Goal: Task Accomplishment & Management: Use online tool/utility

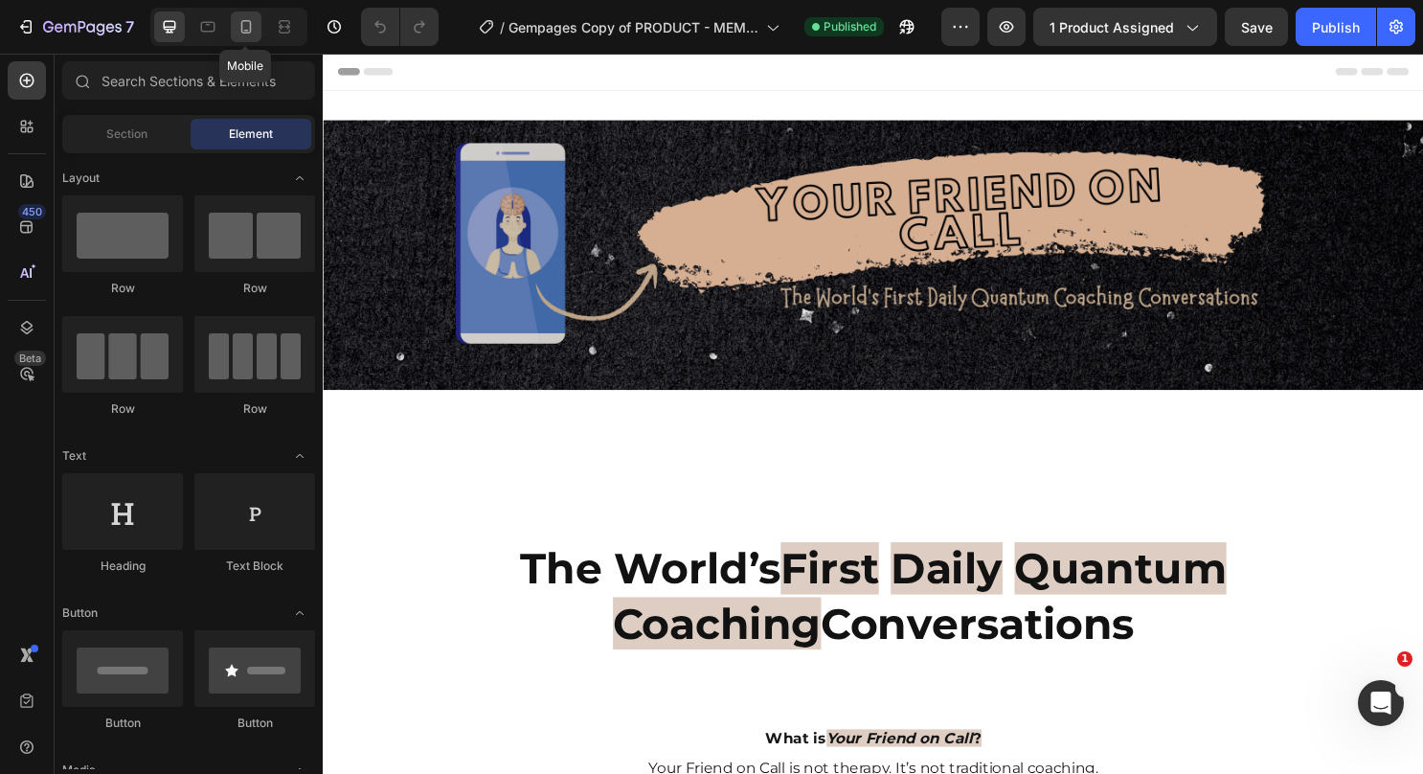
click at [248, 21] on icon at bounding box center [246, 26] width 11 height 13
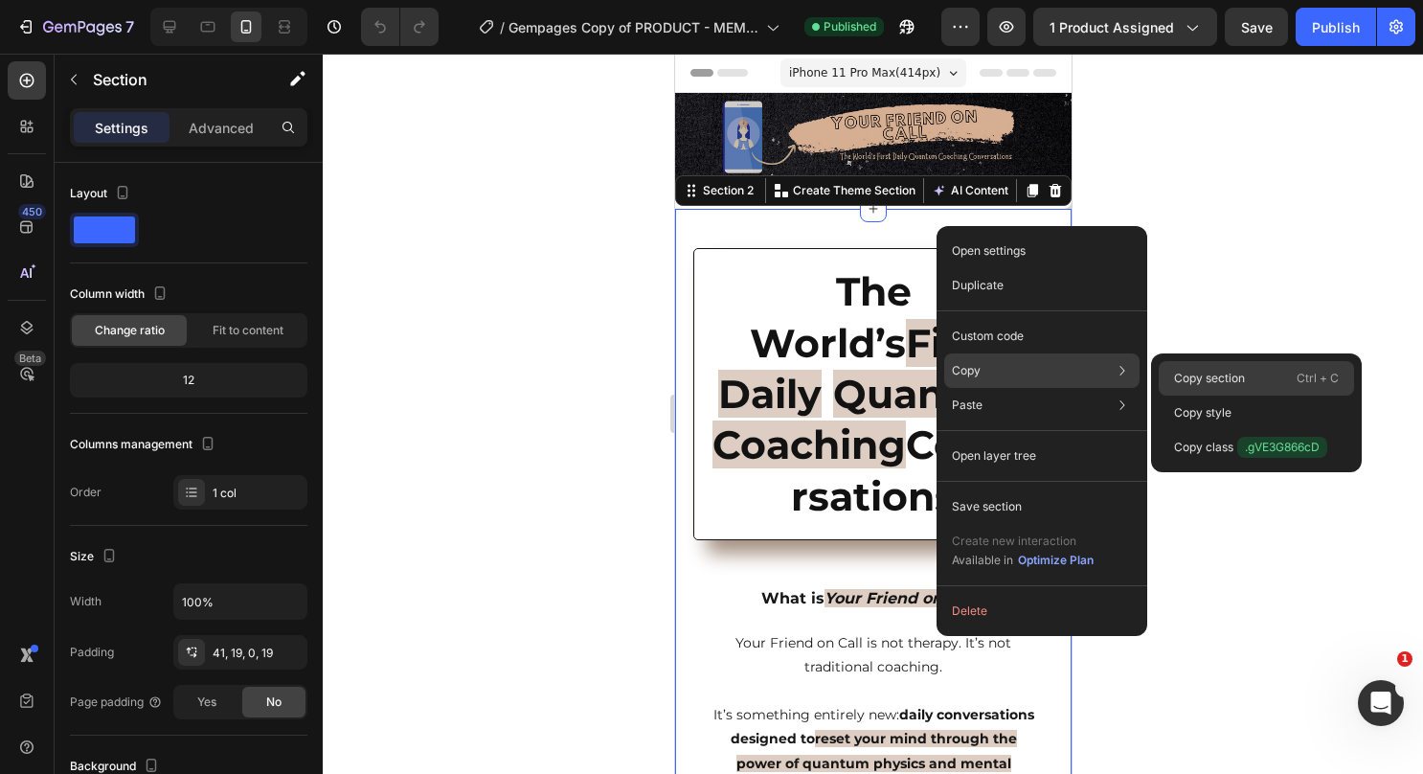
click at [1174, 371] on p "Copy section" at bounding box center [1209, 378] width 71 height 17
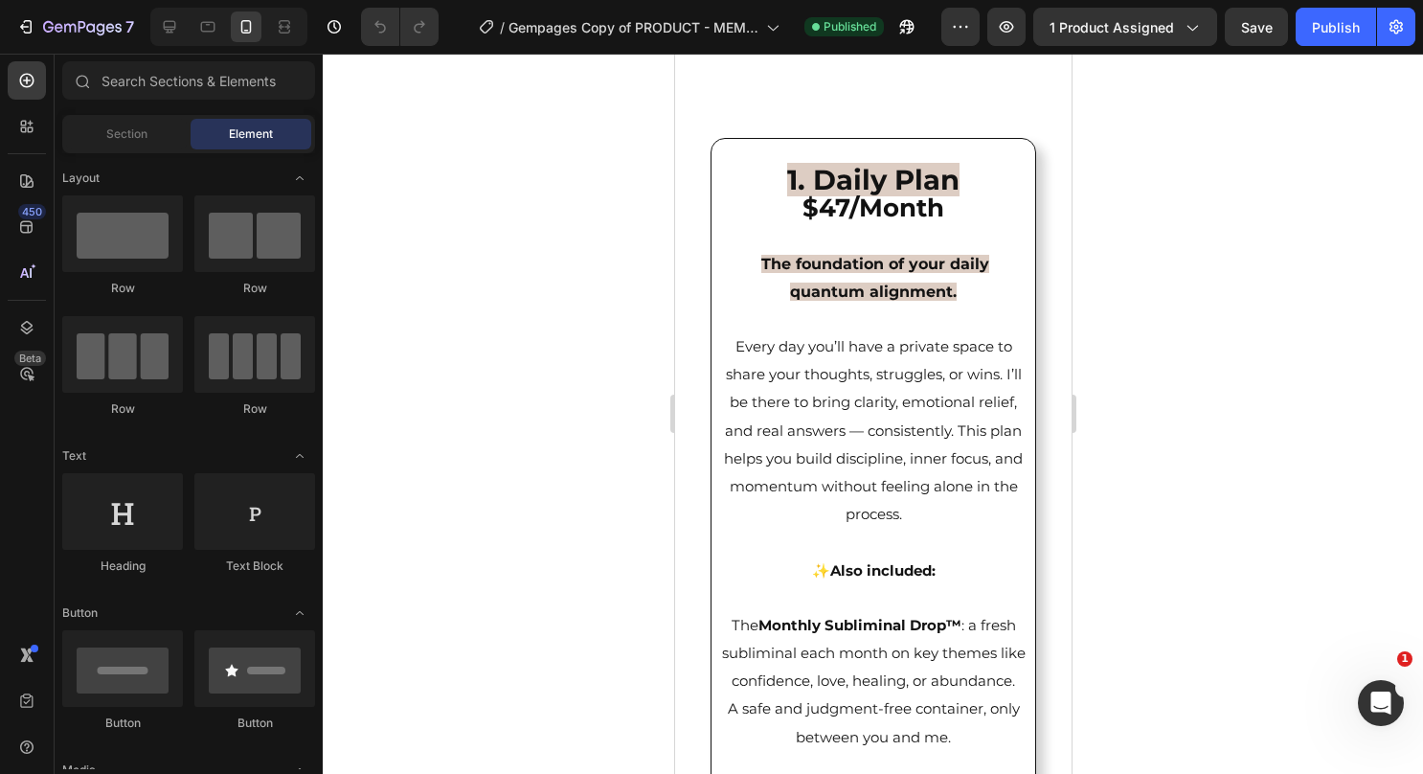
scroll to position [2871, 0]
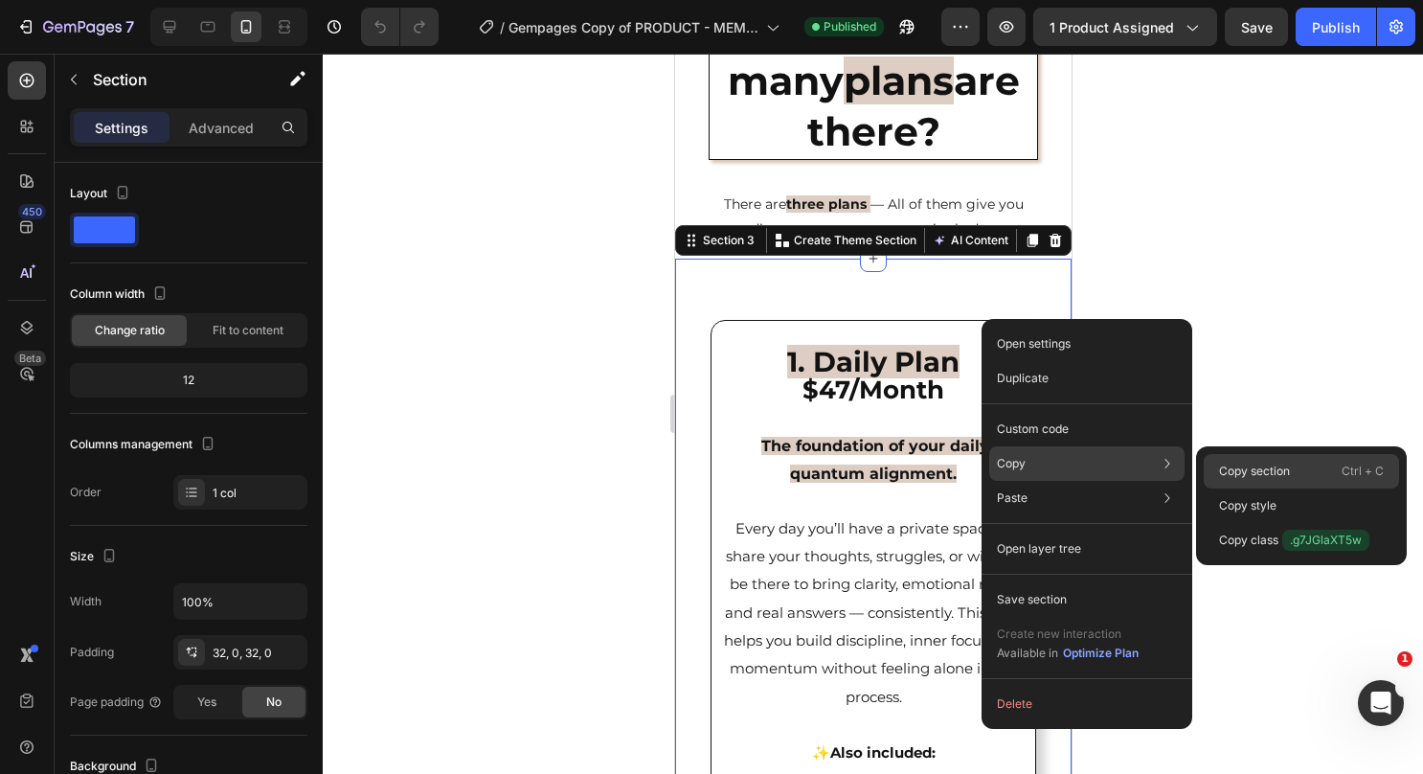
click at [1245, 467] on p "Copy section" at bounding box center [1254, 471] width 71 height 17
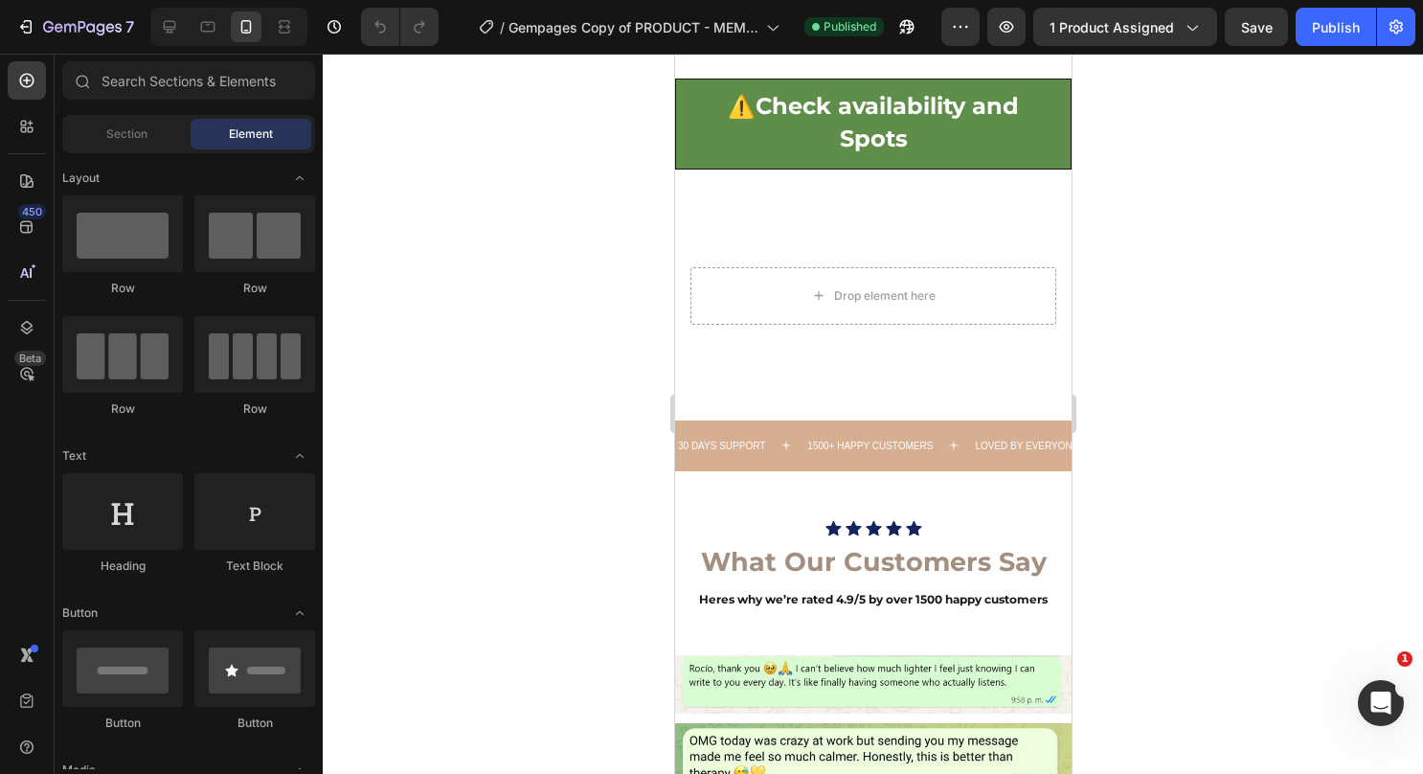
scroll to position [8479, 0]
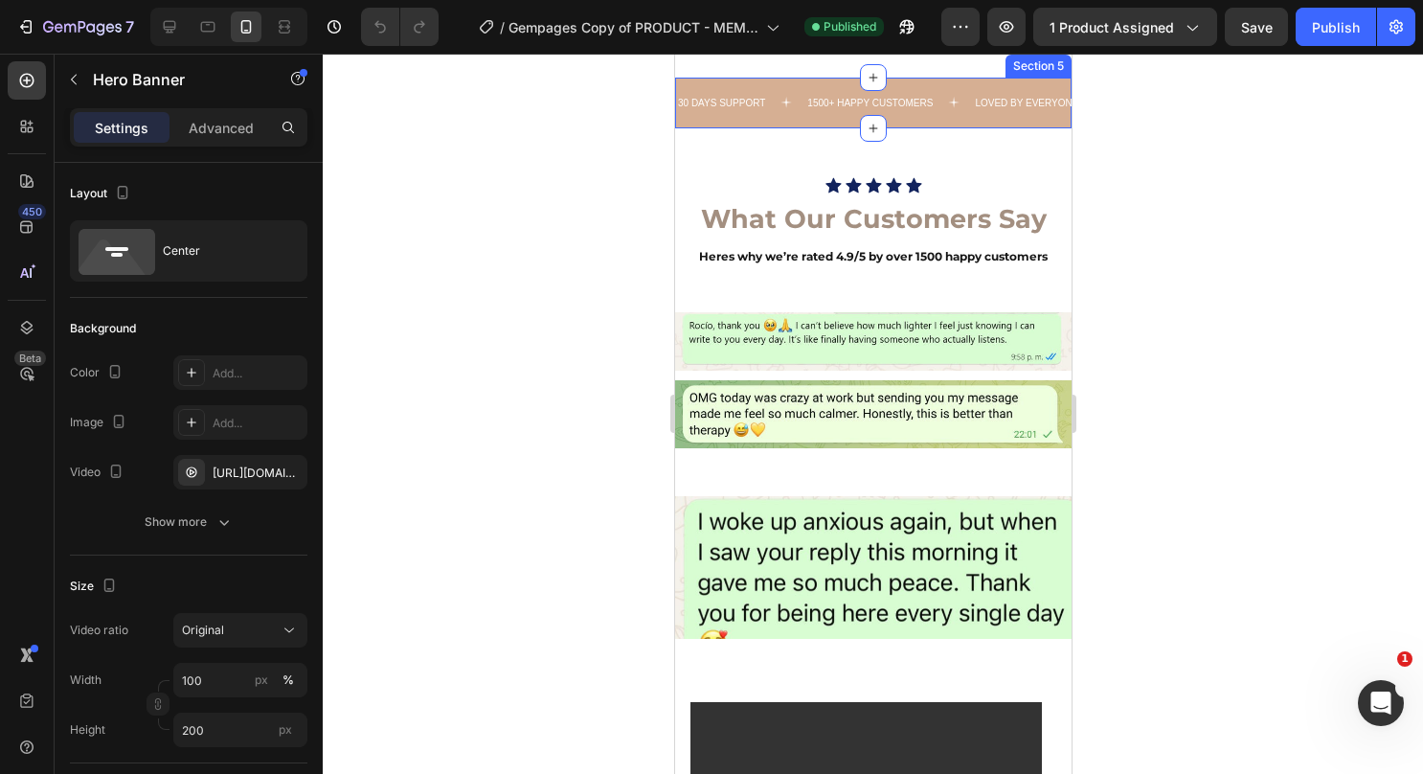
click at [1027, 128] on div "30 DAYS SUPPORT Text 1500+ HAPPY CUSTOMERS Text LOVED BY EVERYONE Text 30 DAYS …" at bounding box center [872, 103] width 396 height 51
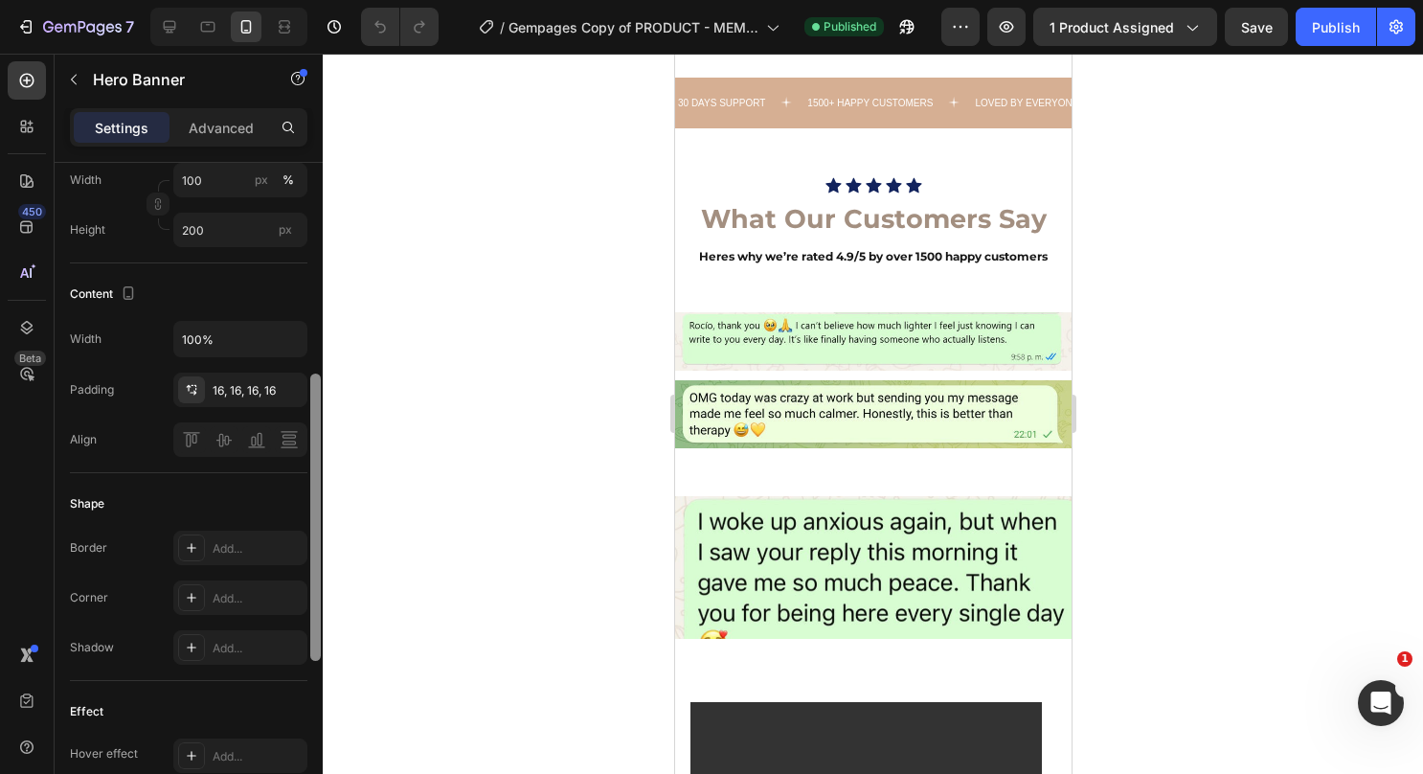
drag, startPoint x: 312, startPoint y: 439, endPoint x: 337, endPoint y: 659, distance: 221.7
click at [337, 0] on div "7 Version history / Gempages Copy of PRODUCT - MEMBERSHIP Published Preview 1 p…" at bounding box center [711, 0] width 1423 height 0
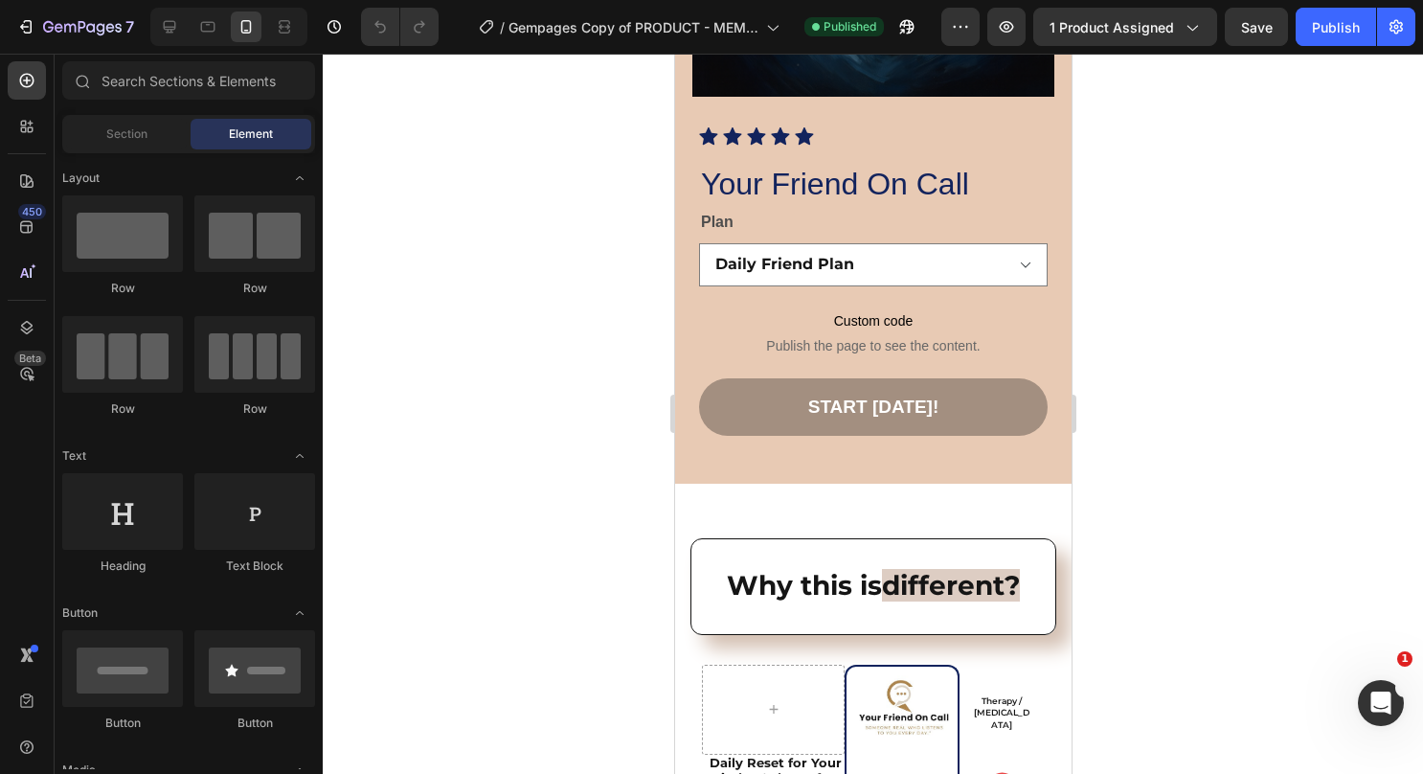
scroll to position [10585, 0]
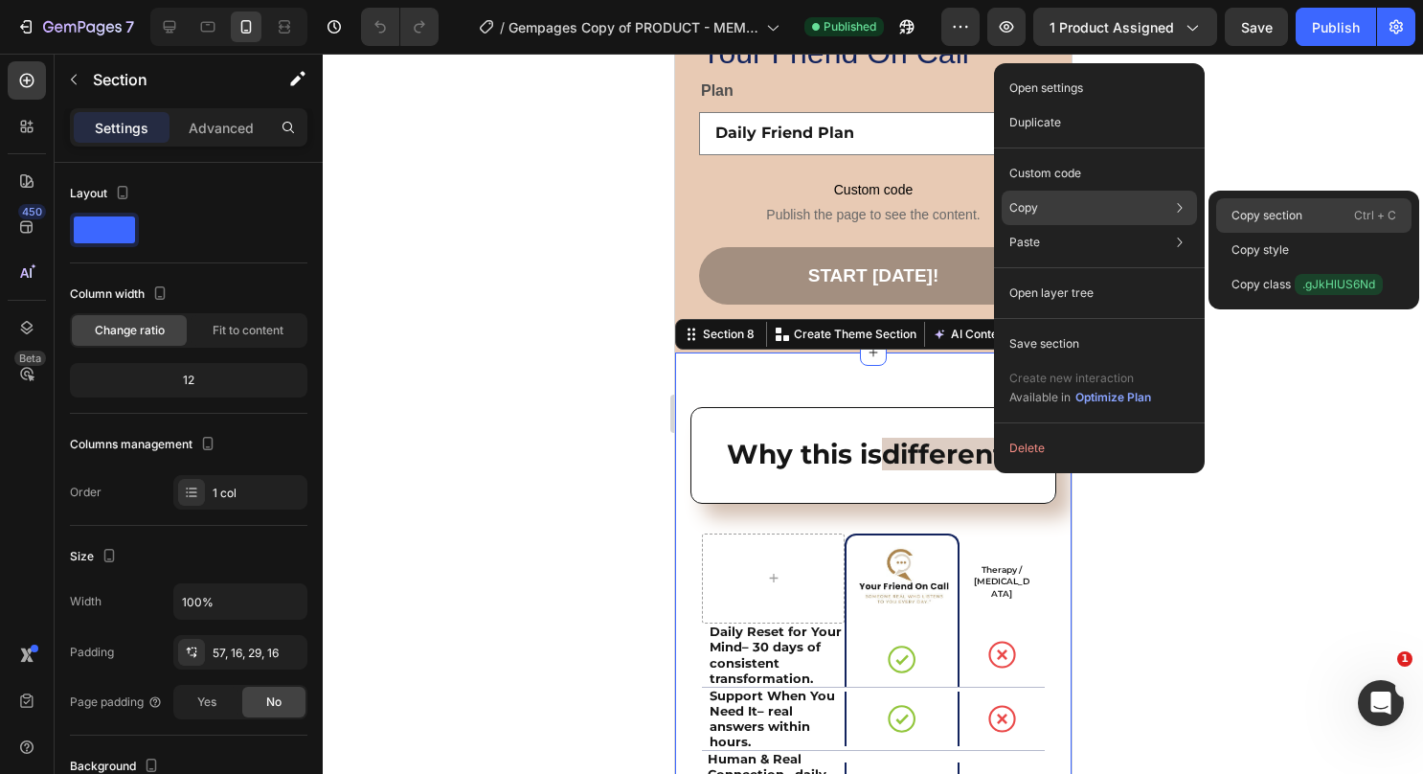
click at [1233, 209] on p "Copy section" at bounding box center [1267, 215] width 71 height 17
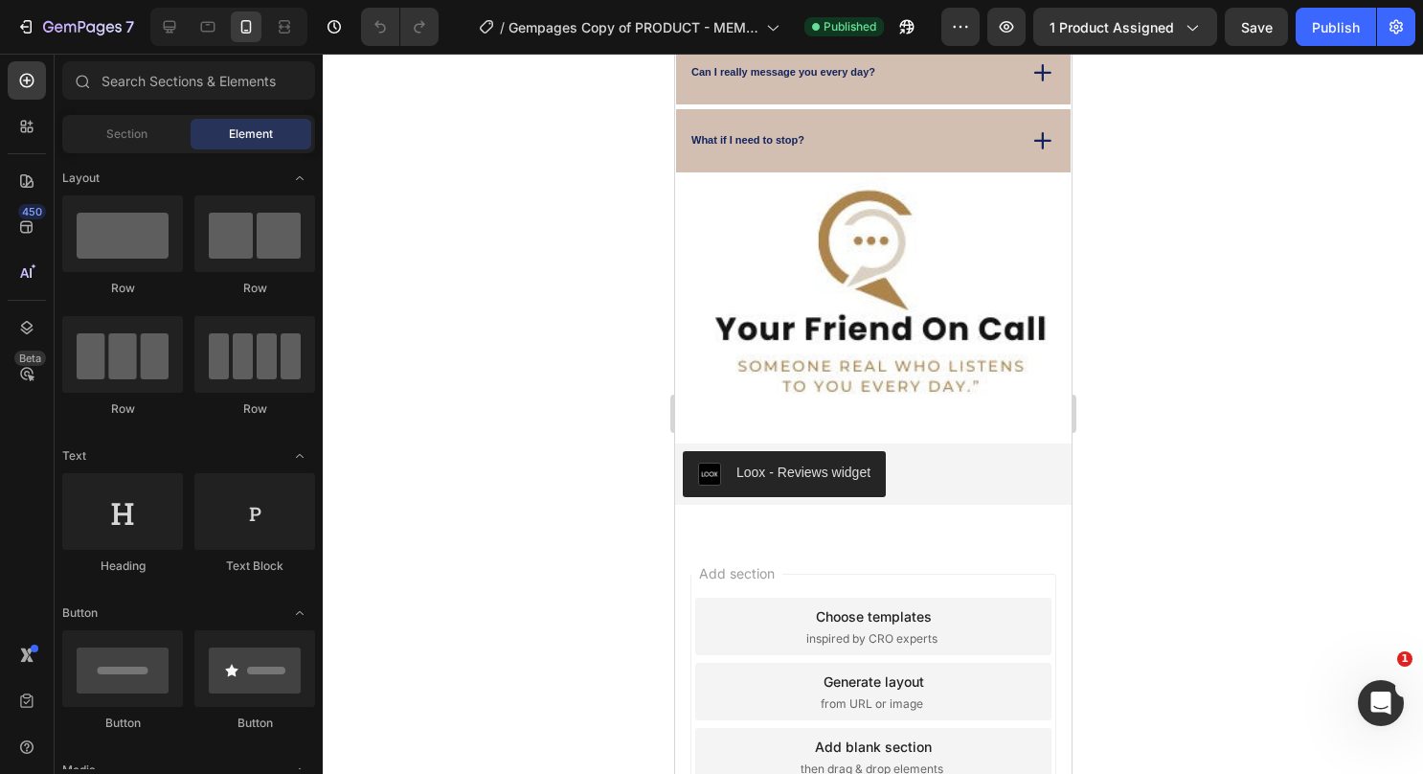
scroll to position [11687, 0]
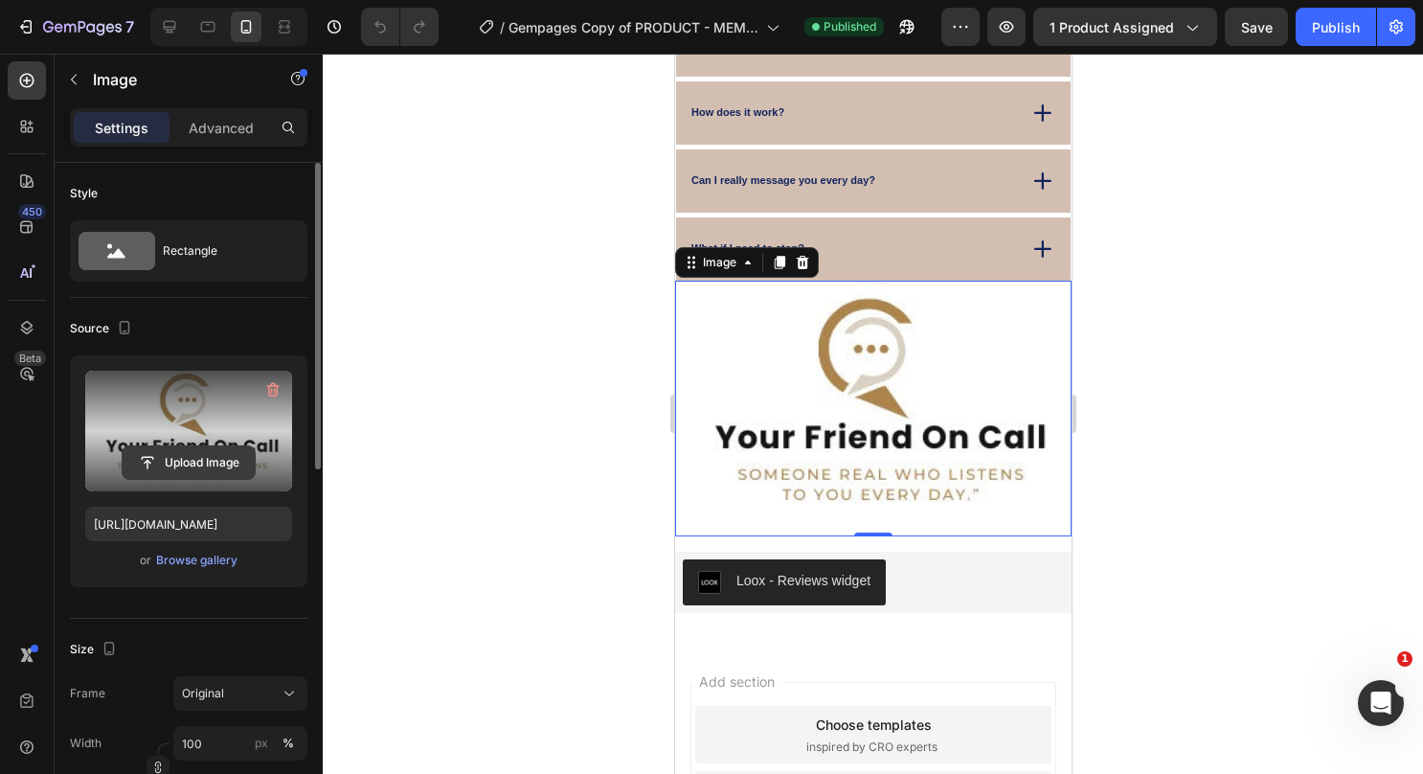
click at [249, 477] on input "file" at bounding box center [189, 462] width 132 height 33
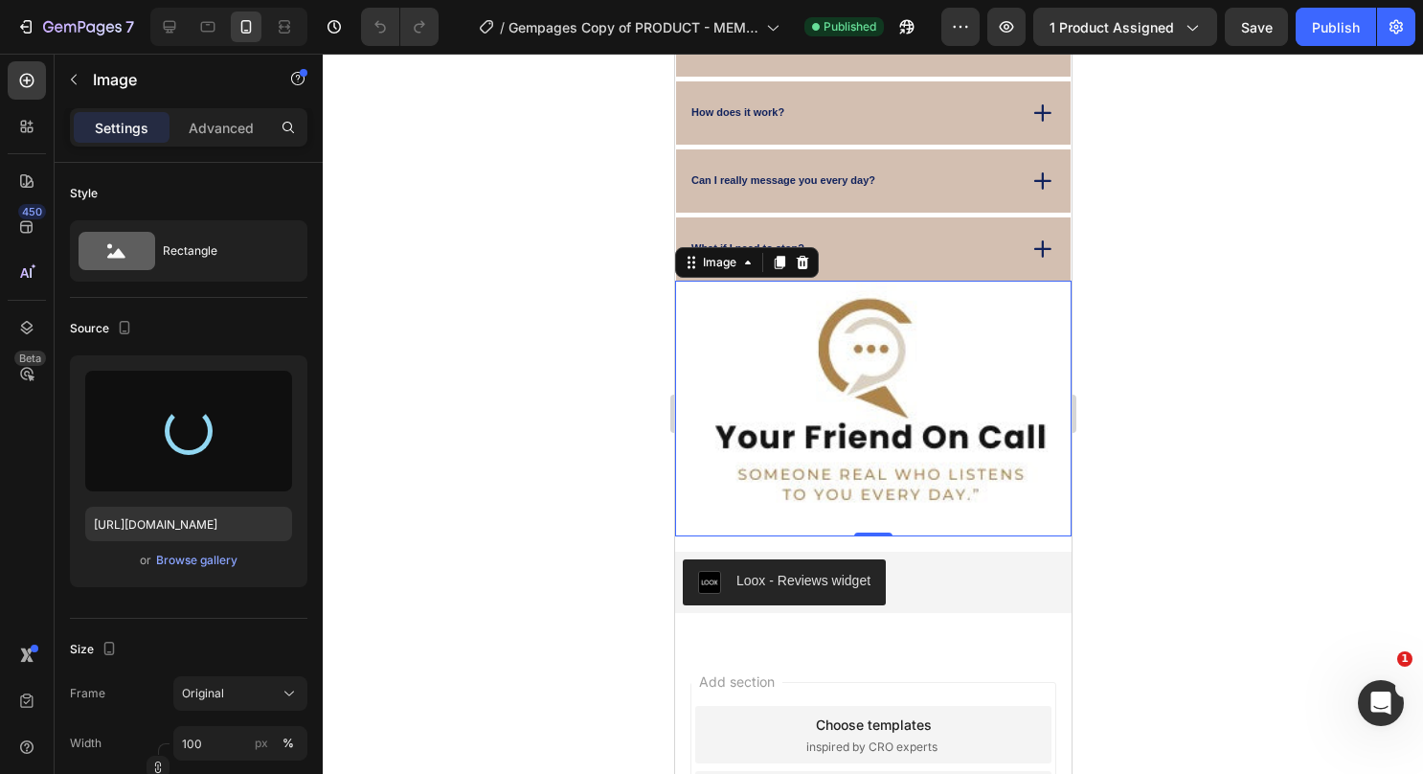
type input "[URL][DOMAIN_NAME]"
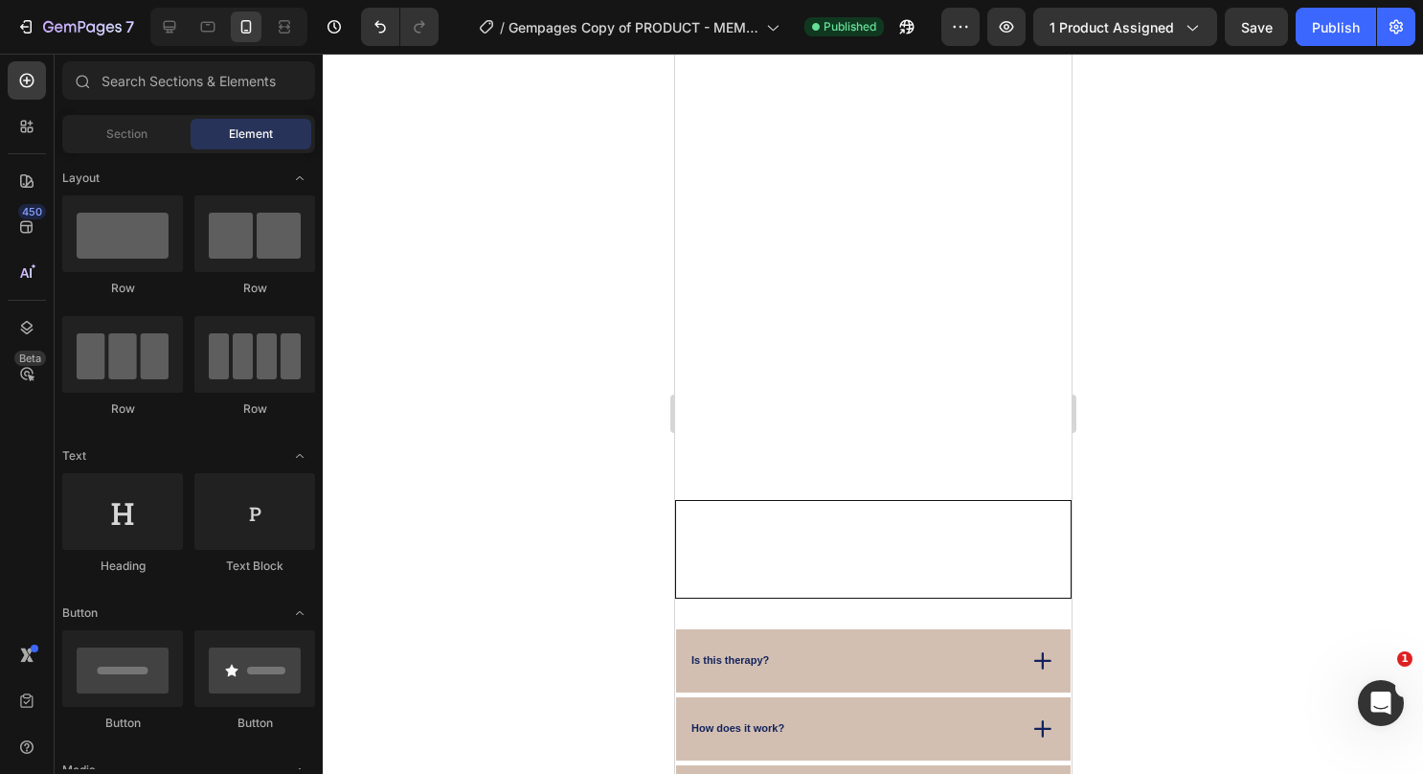
scroll to position [11798, 0]
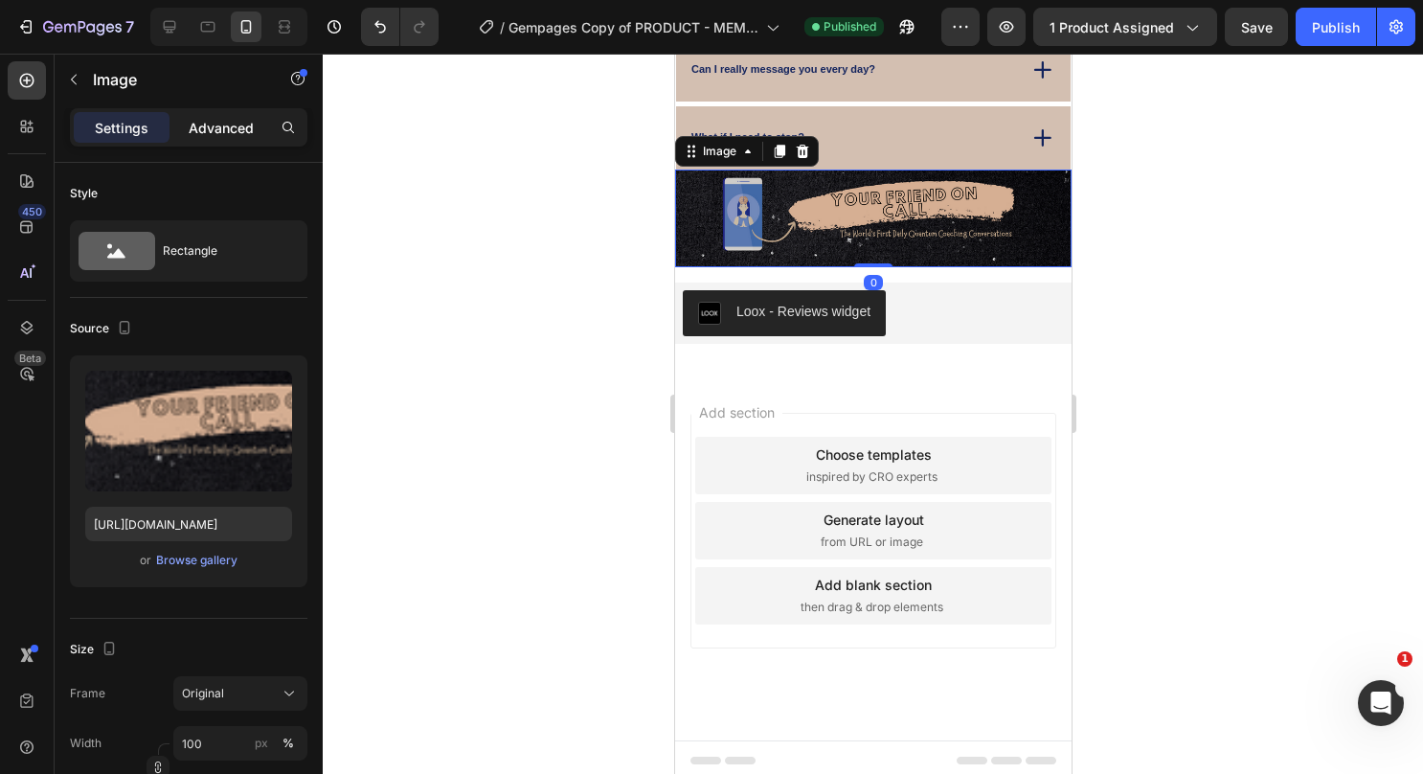
click at [231, 131] on p "Advanced" at bounding box center [221, 128] width 65 height 20
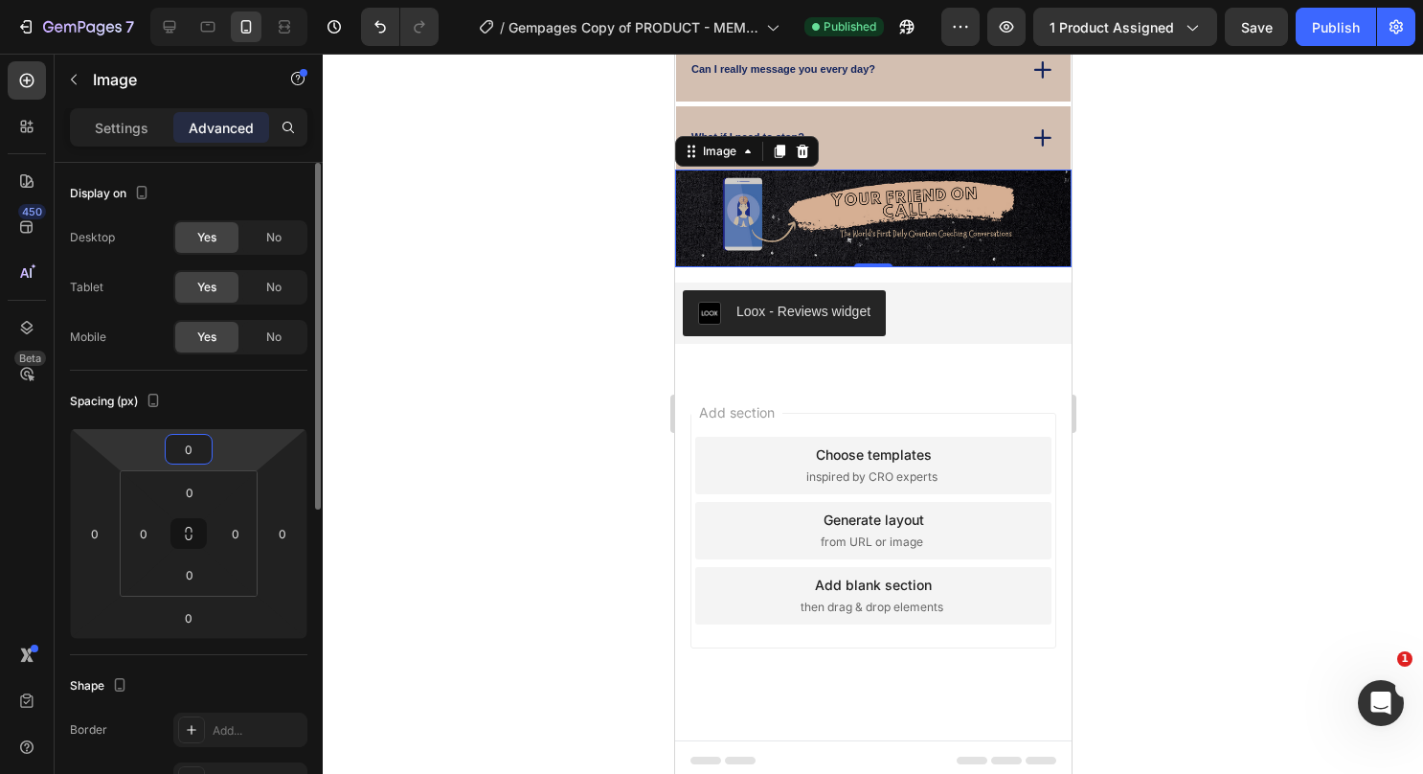
click at [205, 459] on input "0" at bounding box center [189, 449] width 38 height 29
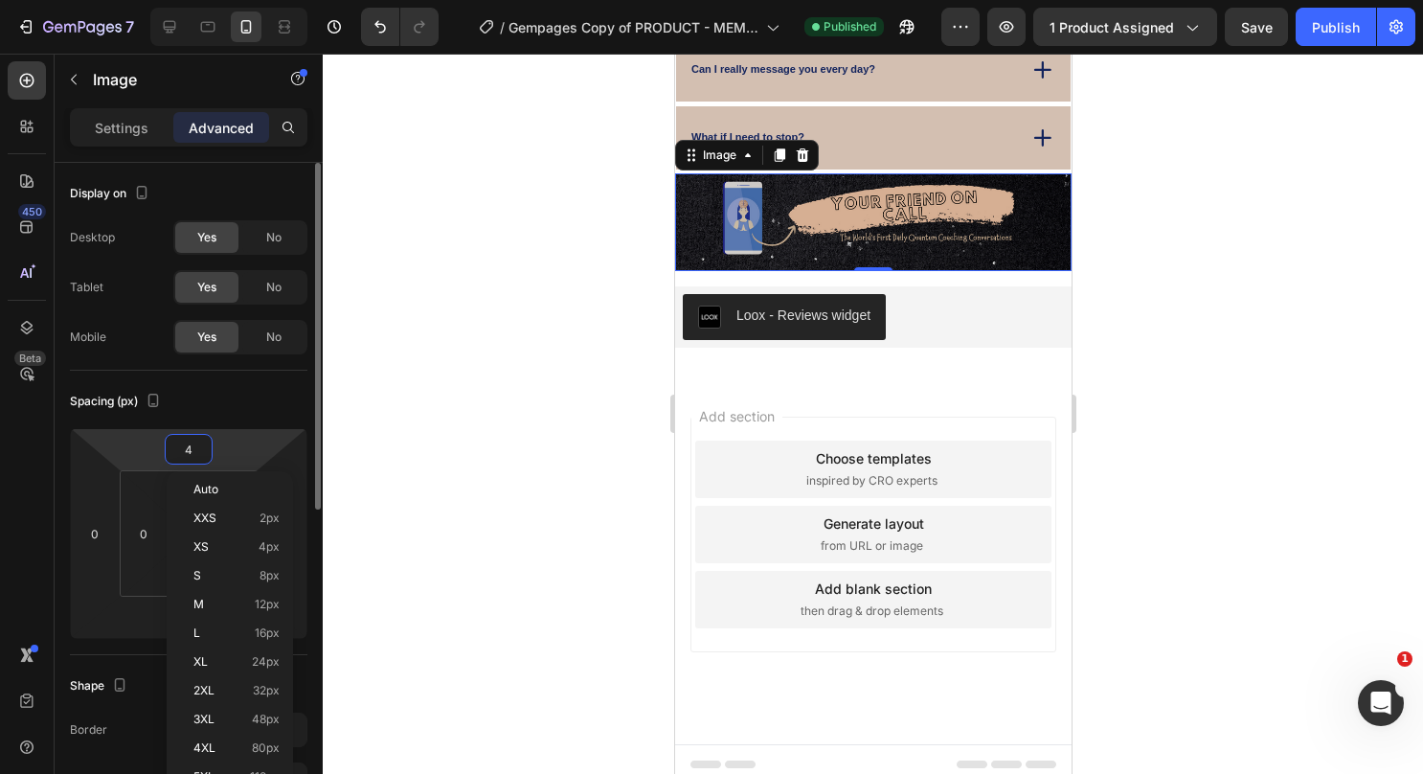
type input "40"
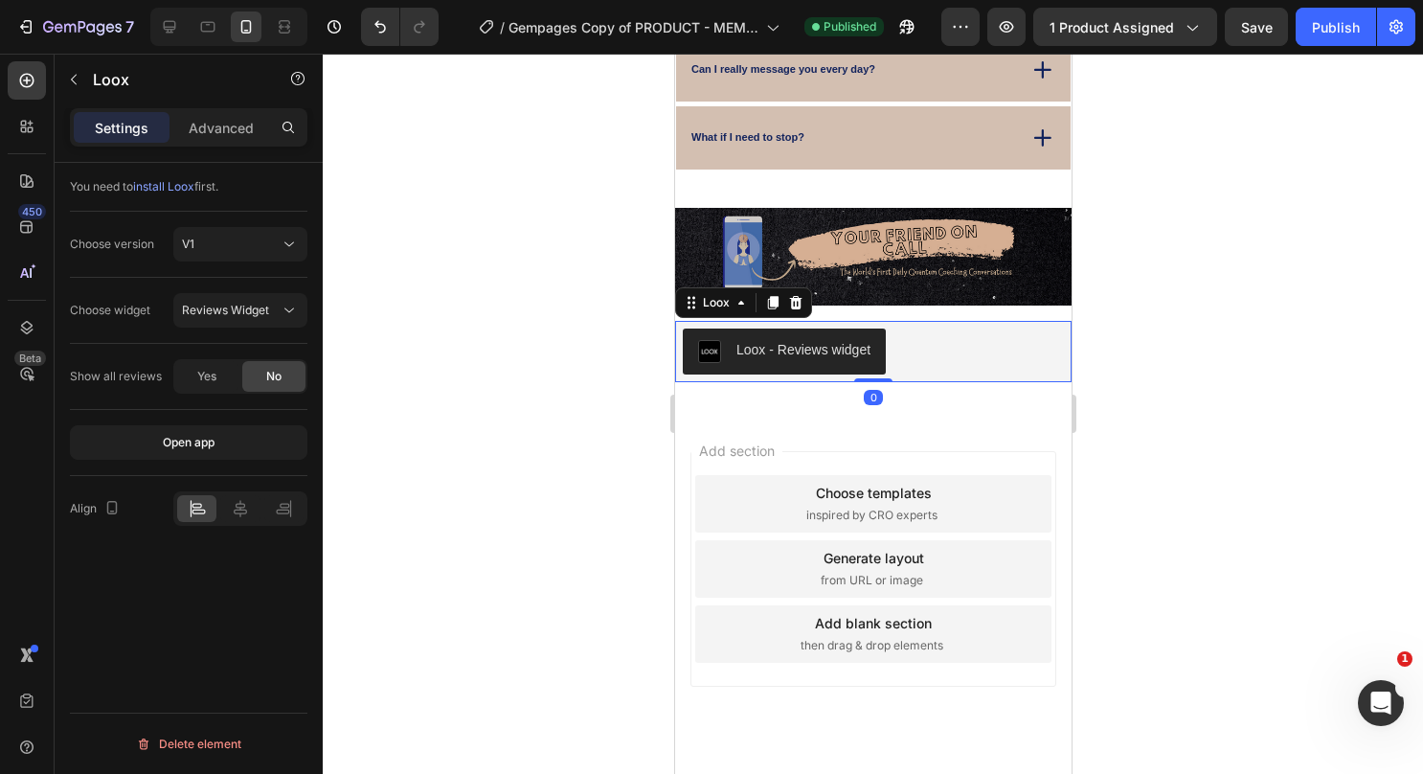
click at [954, 340] on div "Loox - Reviews widget" at bounding box center [872, 351] width 381 height 46
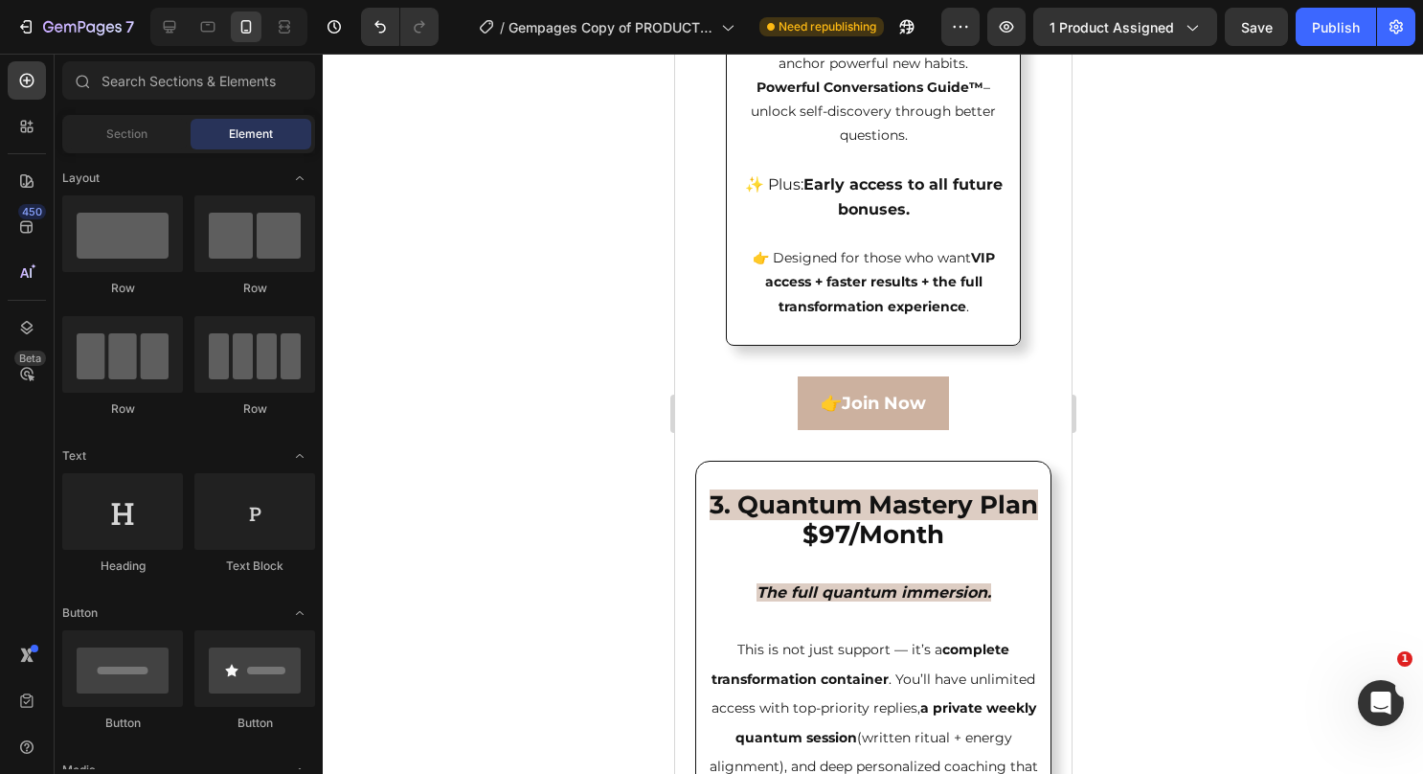
scroll to position [5930, 0]
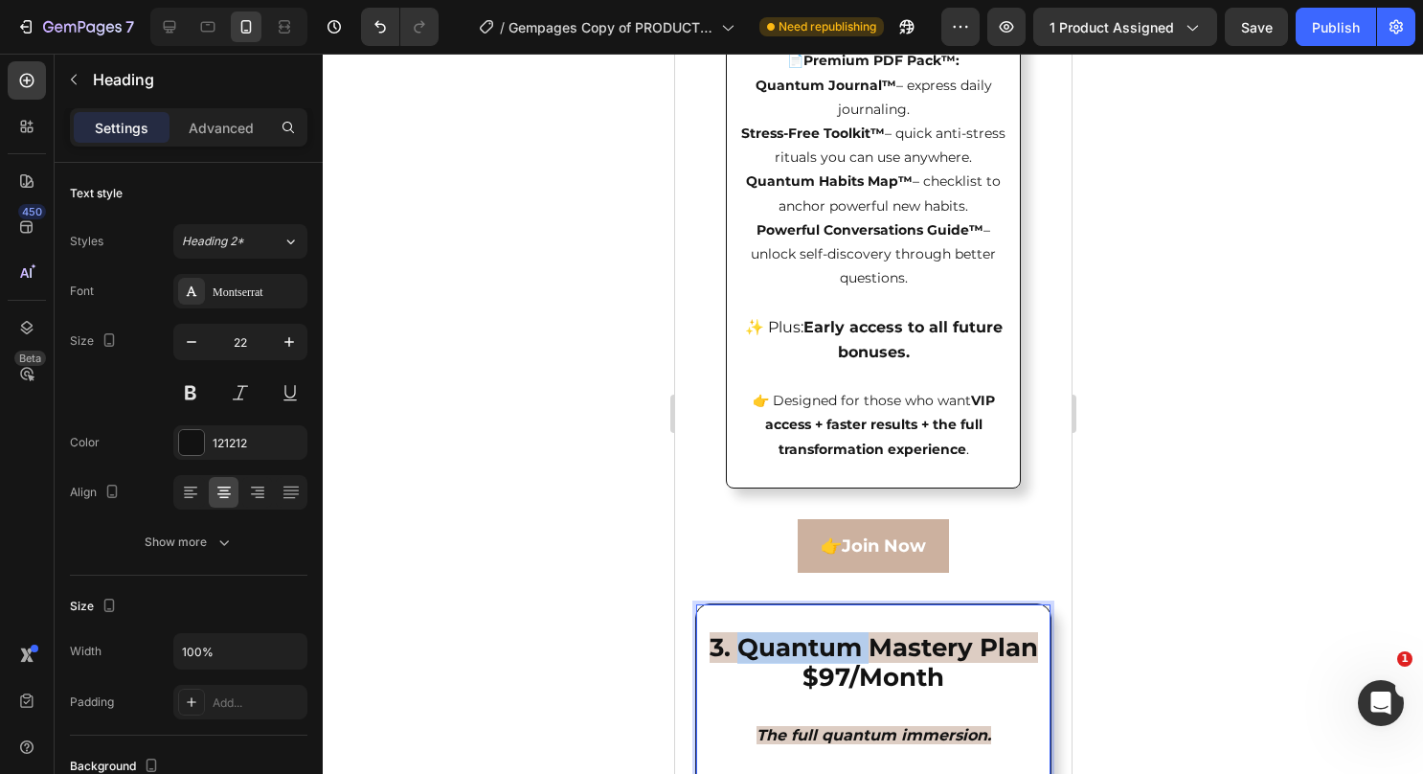
click at [866, 663] on strong "3. Quantum Mastery Plan" at bounding box center [873, 647] width 328 height 31
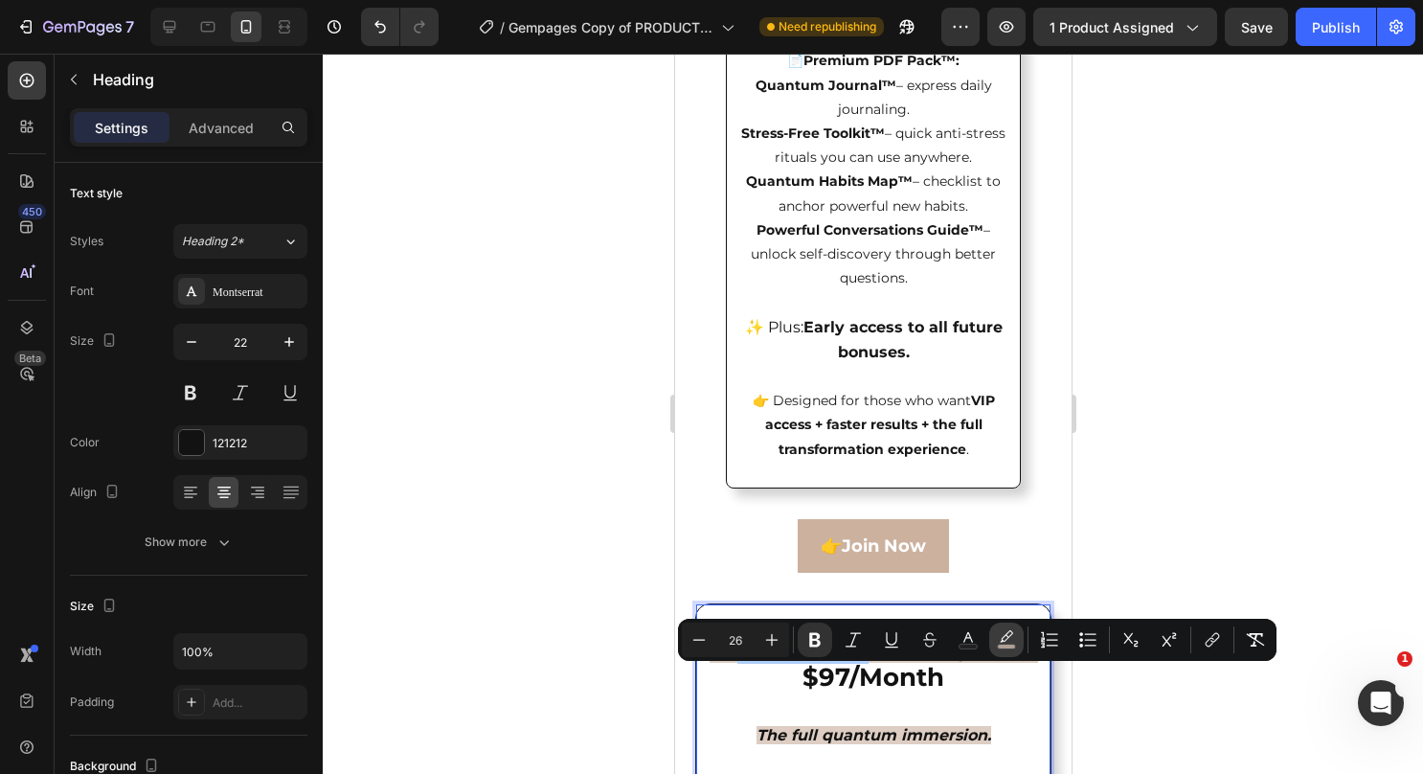
click at [1004, 640] on icon "Editor contextual toolbar" at bounding box center [1006, 639] width 19 height 19
type input "D3BFB1"
type input "77"
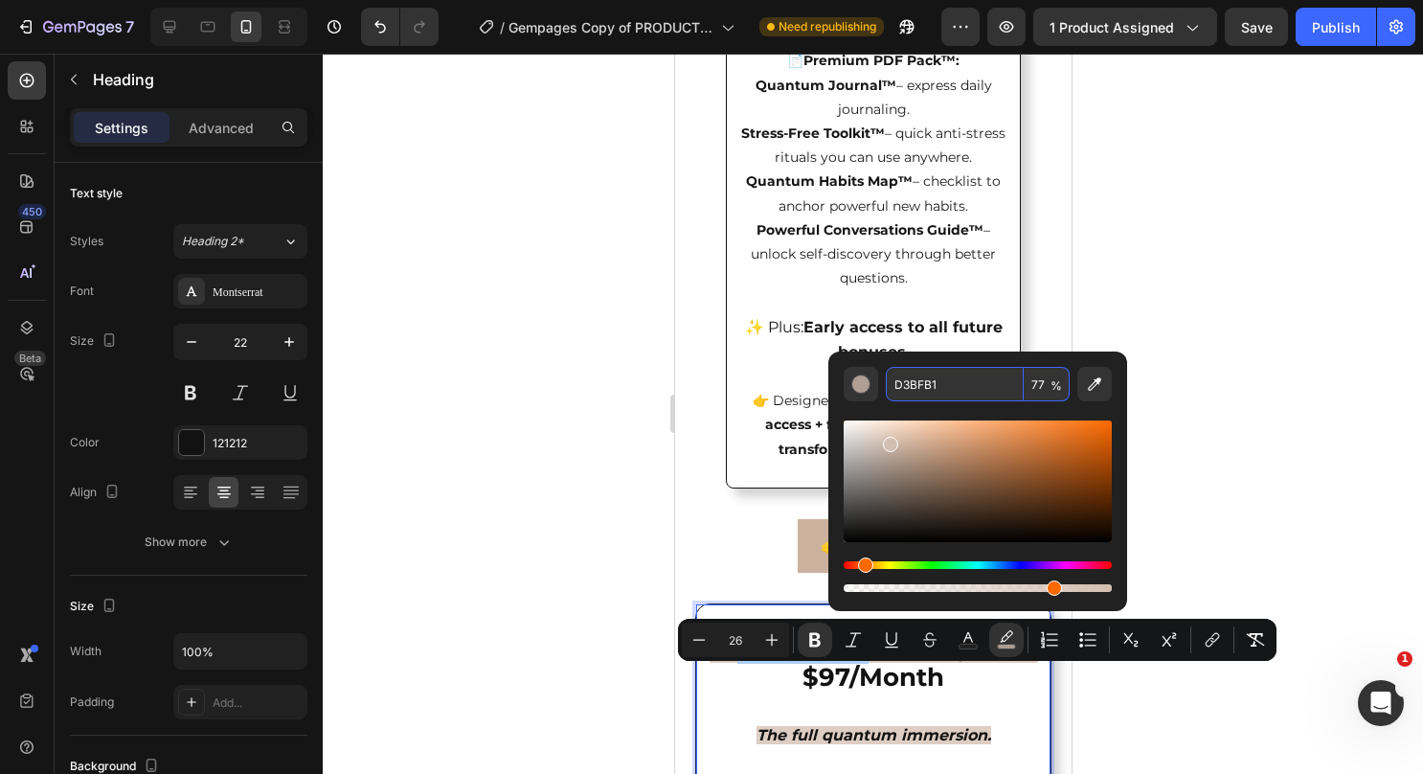
click at [914, 387] on input "D3BFB1" at bounding box center [955, 384] width 138 height 34
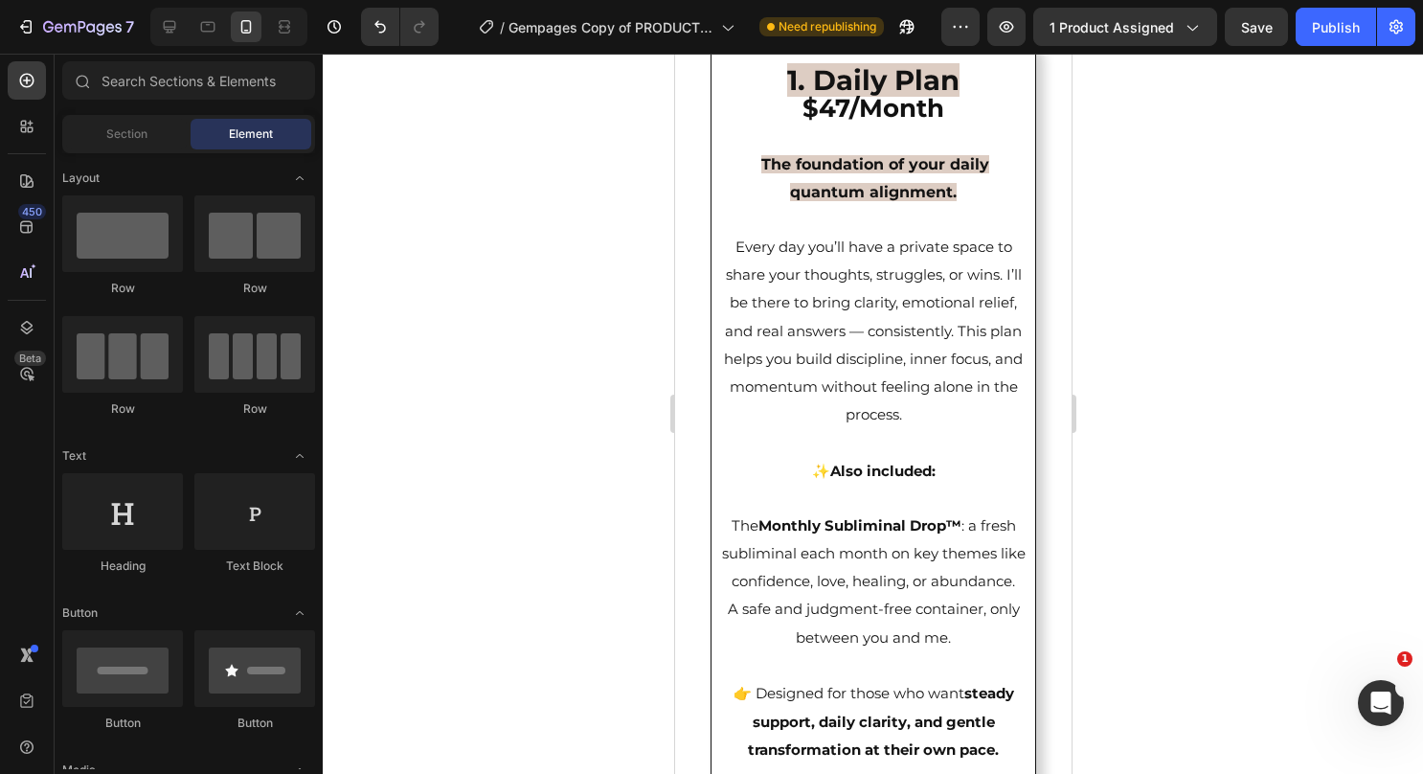
scroll to position [3176, 0]
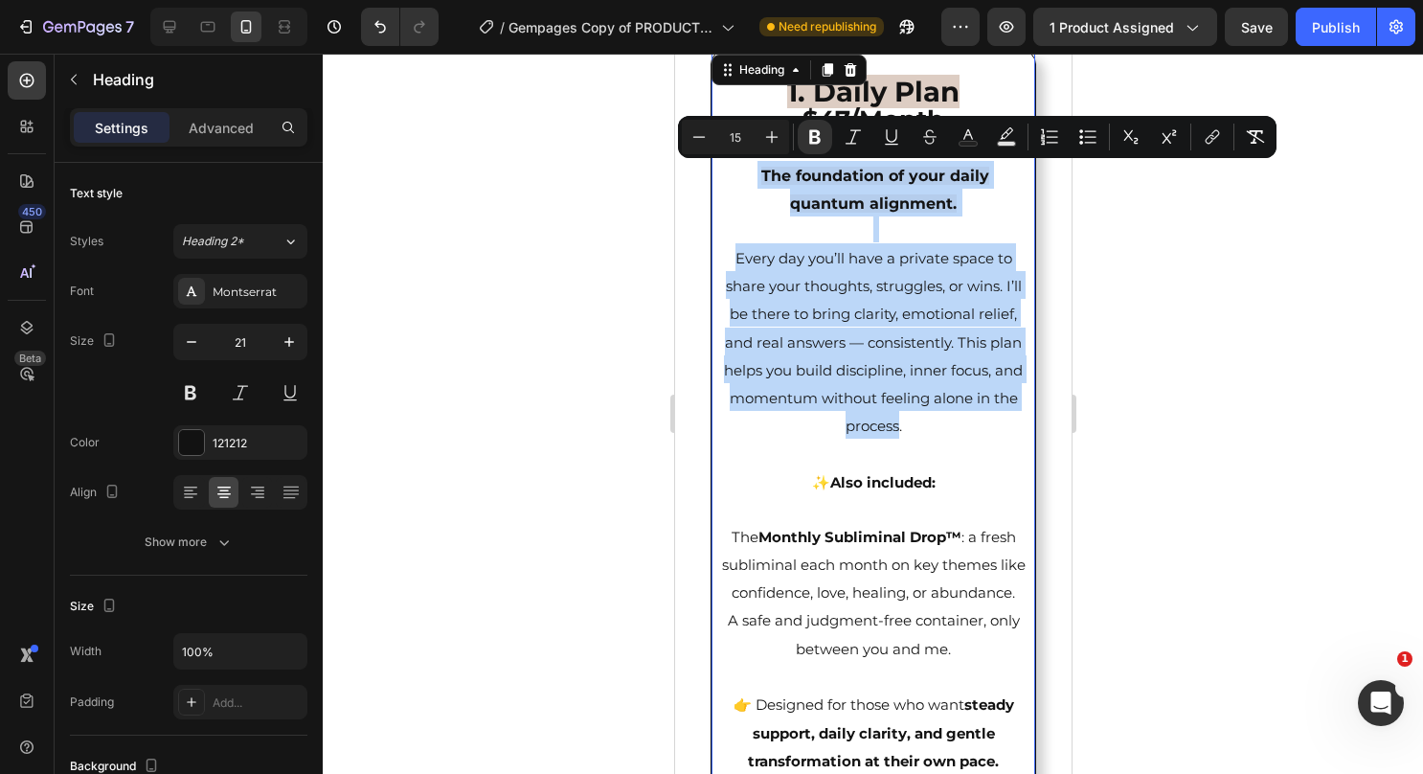
drag, startPoint x: 749, startPoint y: 167, endPoint x: 934, endPoint y: 423, distance: 316.3
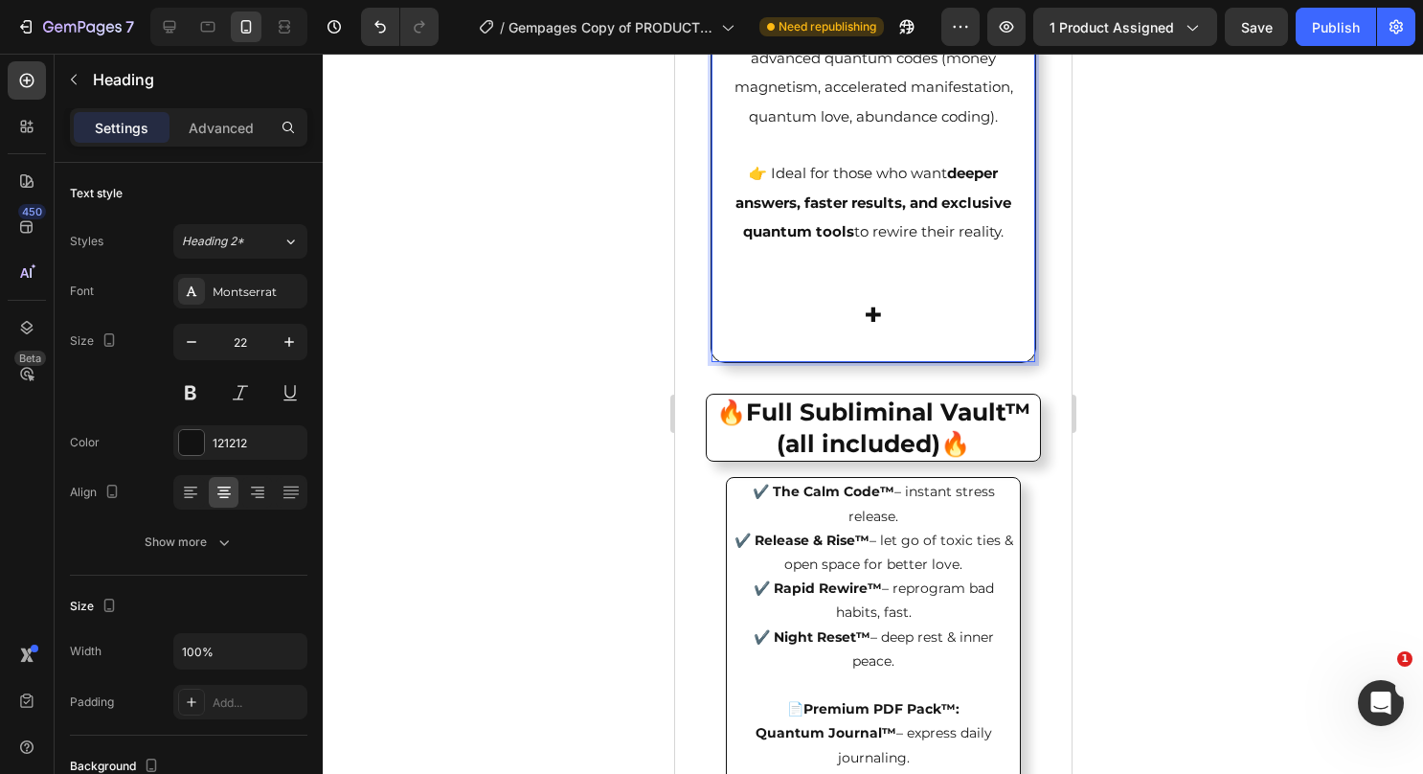
scroll to position [5675, 0]
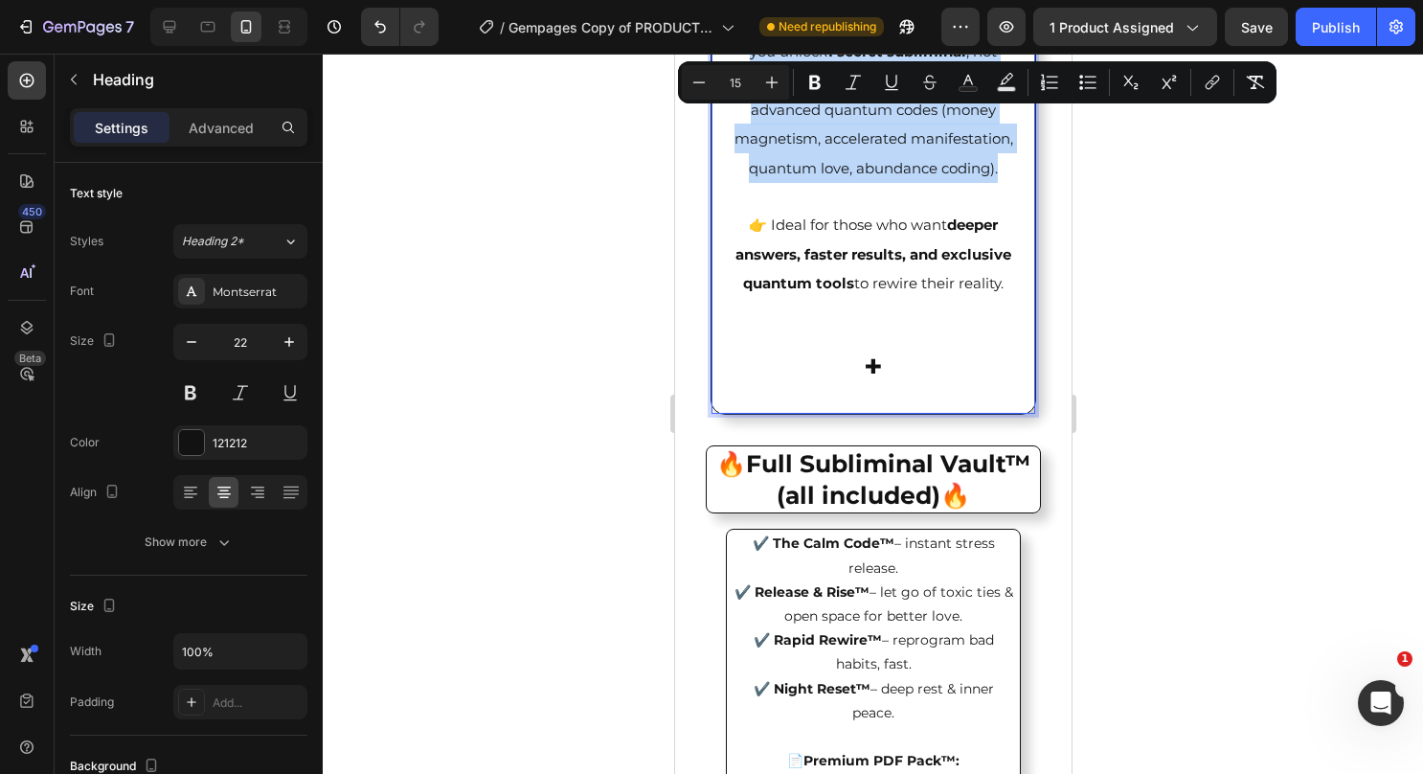
drag, startPoint x: 722, startPoint y: 415, endPoint x: 998, endPoint y: 203, distance: 347.7
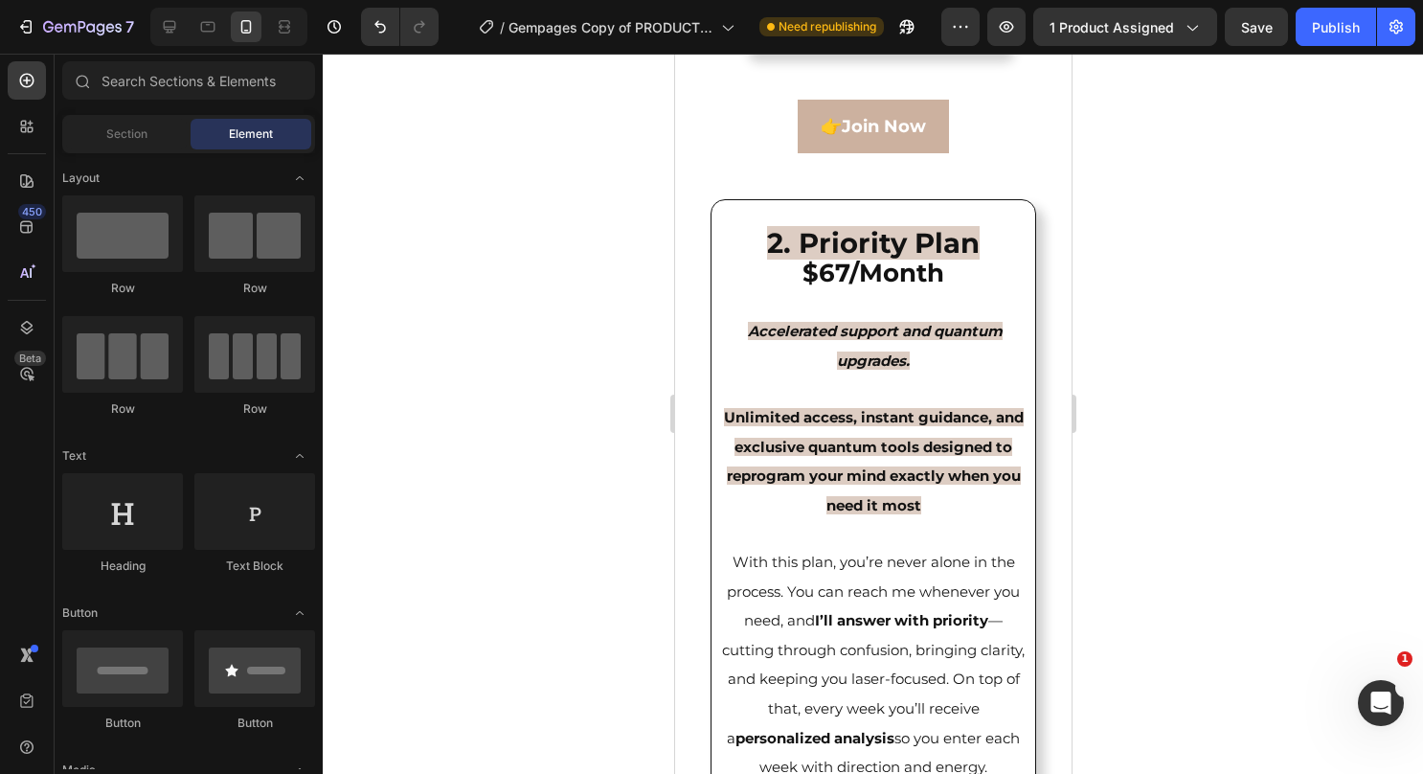
scroll to position [4834, 0]
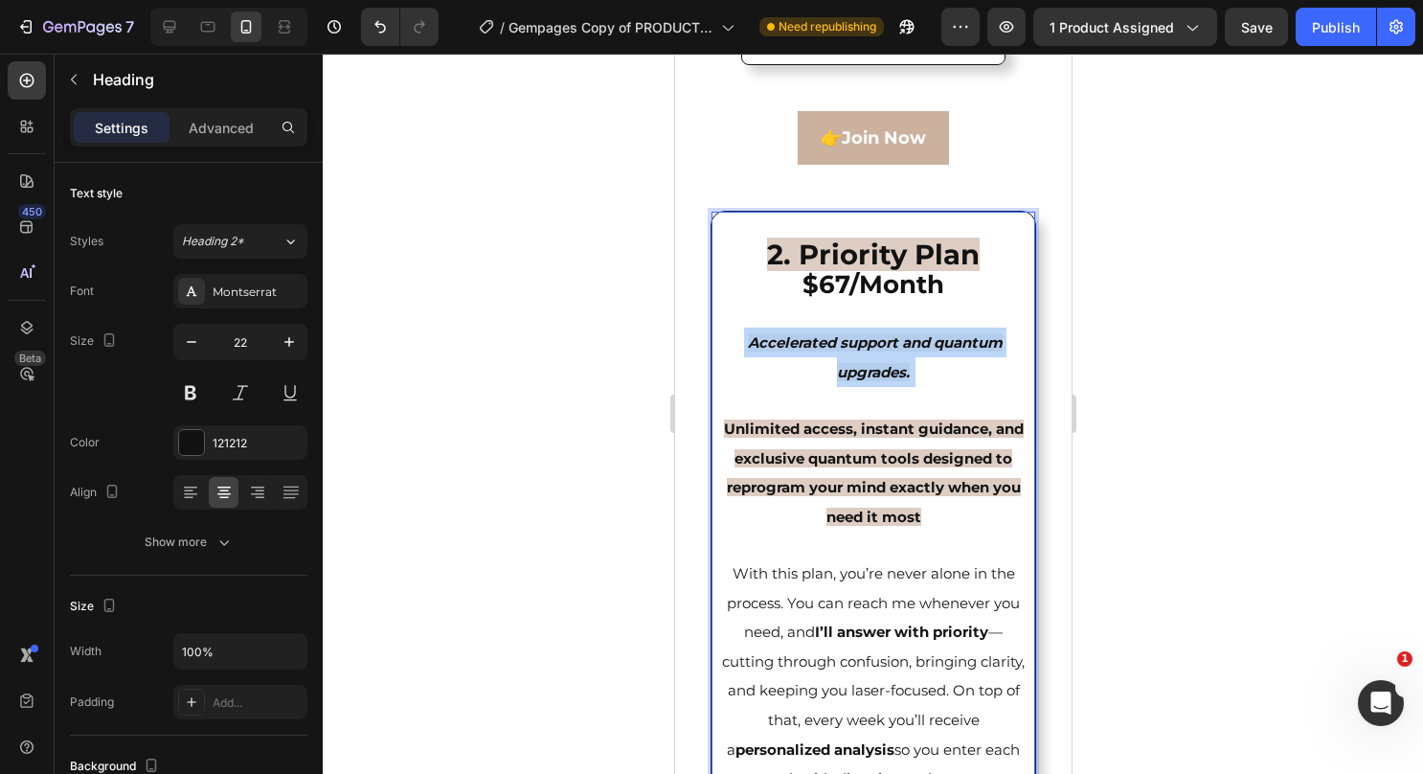
drag, startPoint x: 916, startPoint y: 419, endPoint x: 726, endPoint y: 367, distance: 196.5
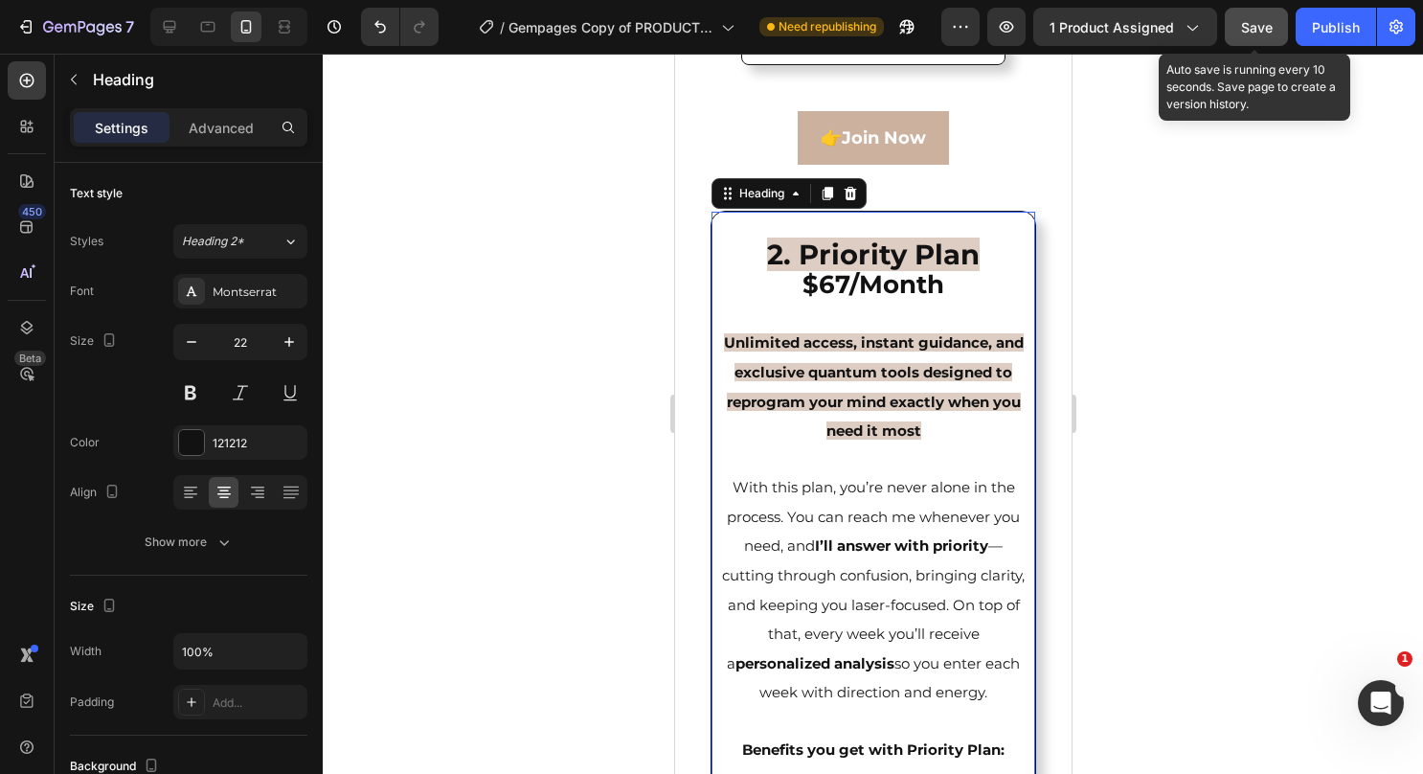
click at [1247, 38] on button "Save" at bounding box center [1256, 27] width 63 height 38
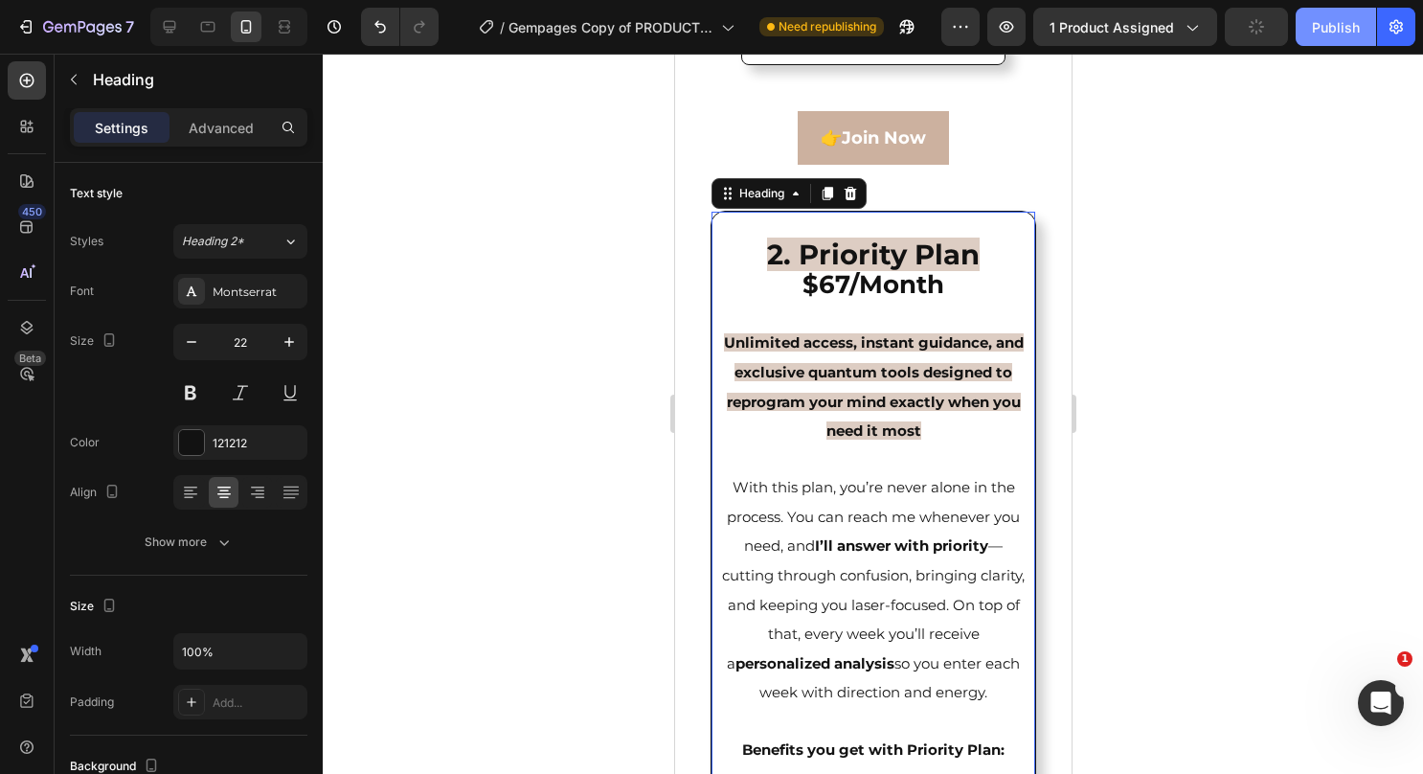
click at [1309, 31] on button "Publish" at bounding box center [1336, 27] width 80 height 38
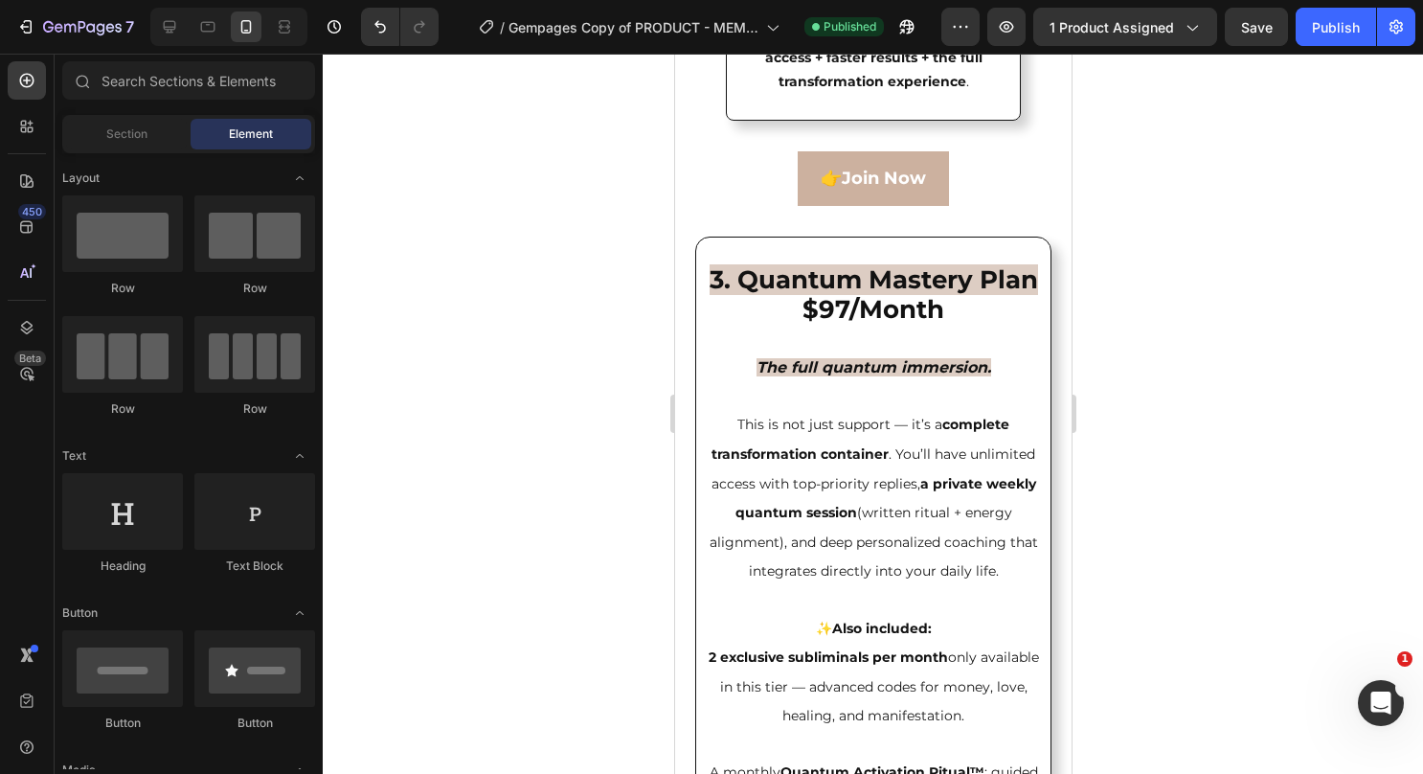
scroll to position [6951, 0]
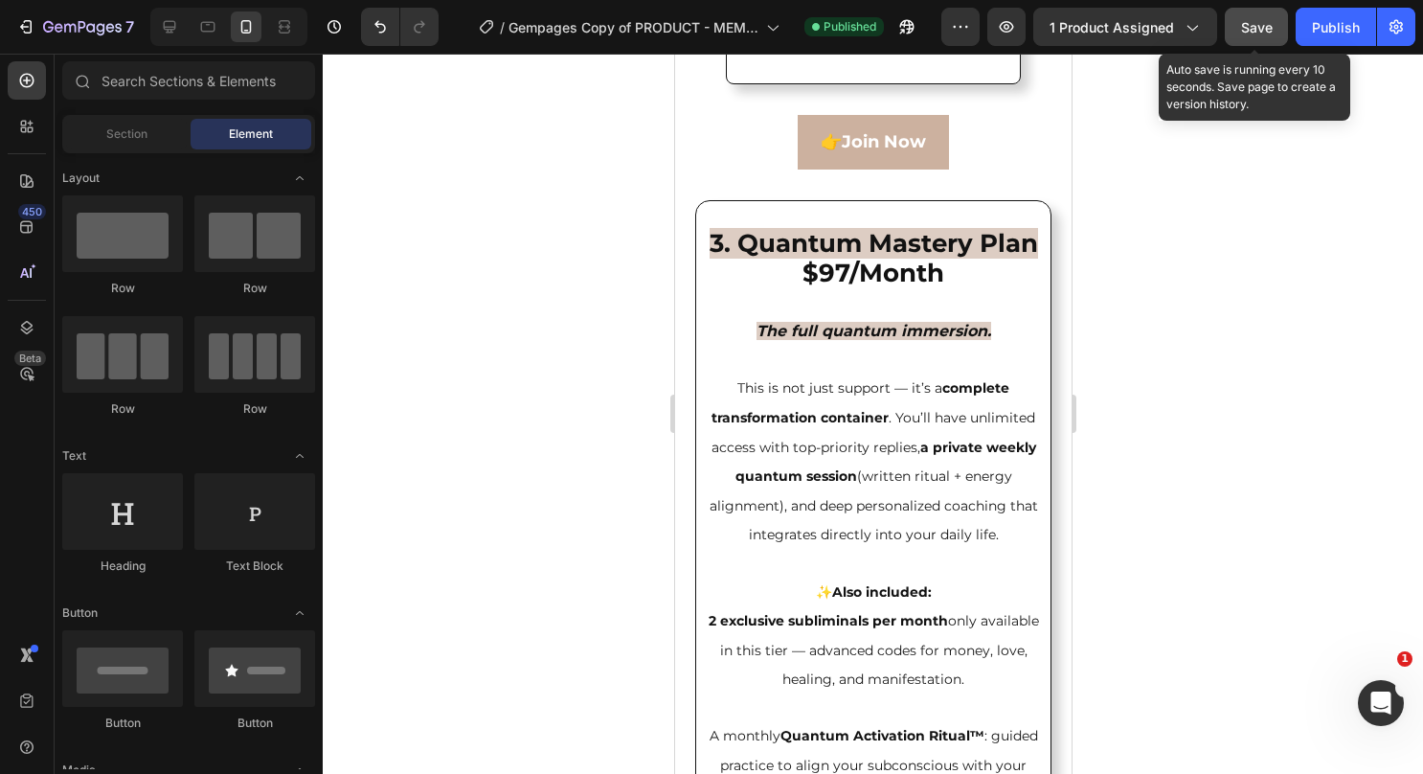
click at [1255, 38] on button "Save" at bounding box center [1256, 27] width 63 height 38
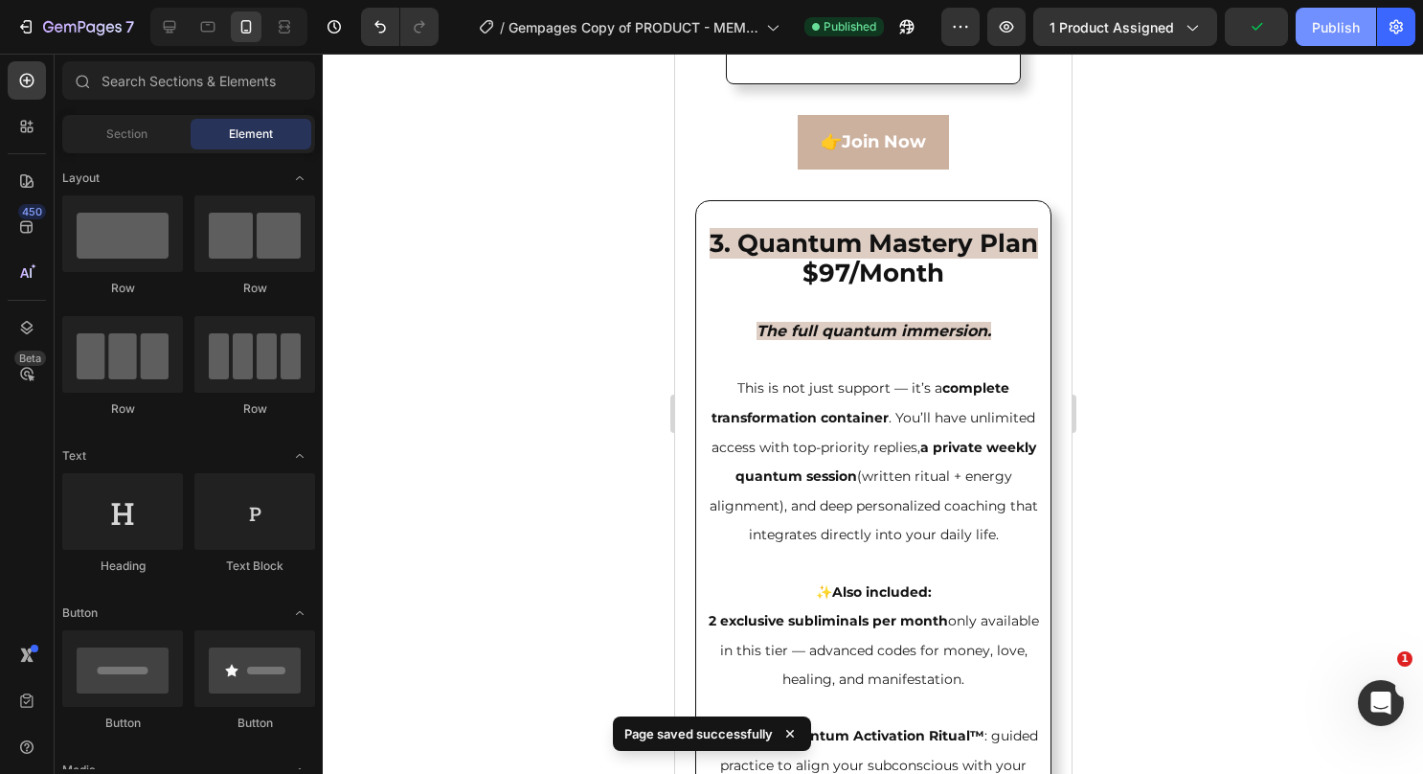
click at [1318, 22] on div "Publish" at bounding box center [1336, 27] width 48 height 20
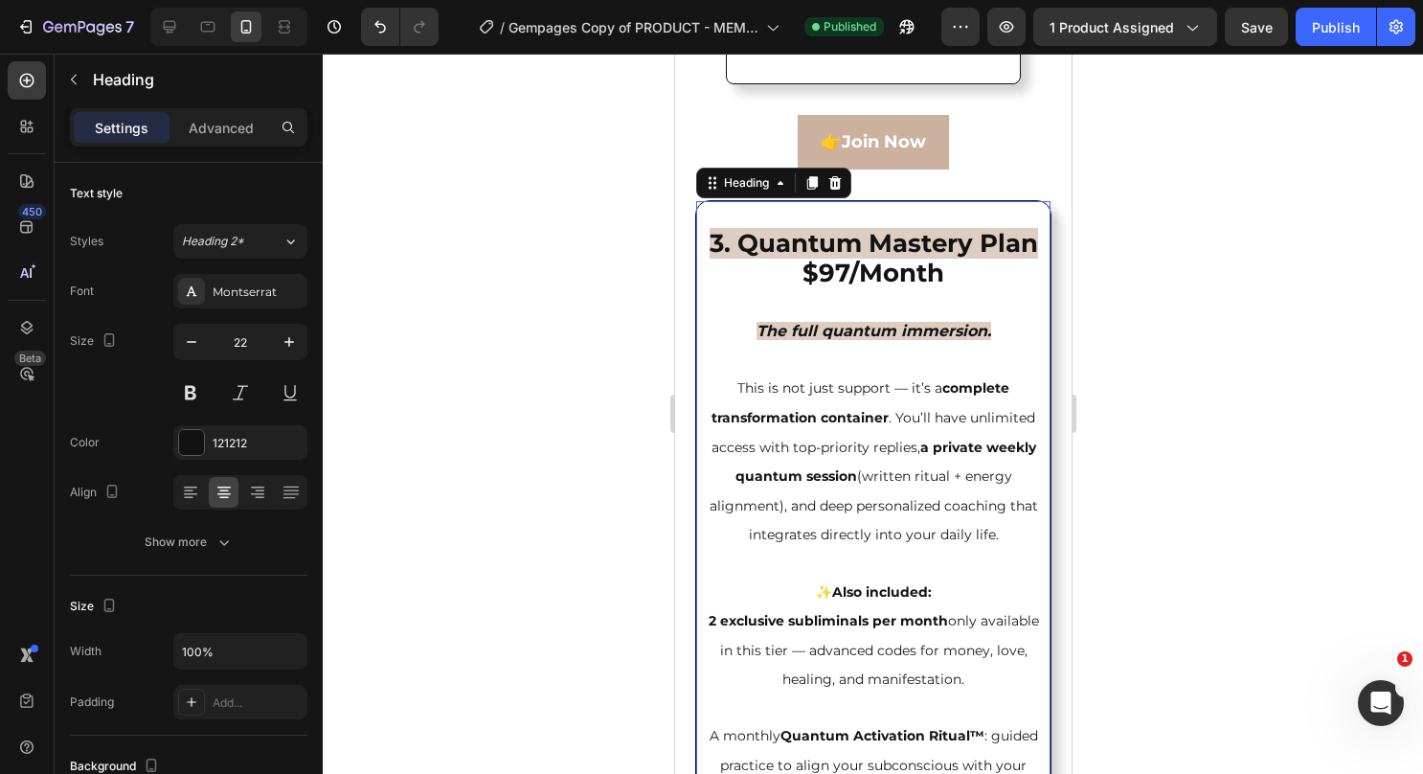
click at [893, 469] on h2 "3. Quantum Mastery Plan $97/Month The full quantum immersion. This is not just …" at bounding box center [872, 650] width 345 height 899
click at [795, 486] on strong "a private weekly quantum session" at bounding box center [885, 462] width 301 height 47
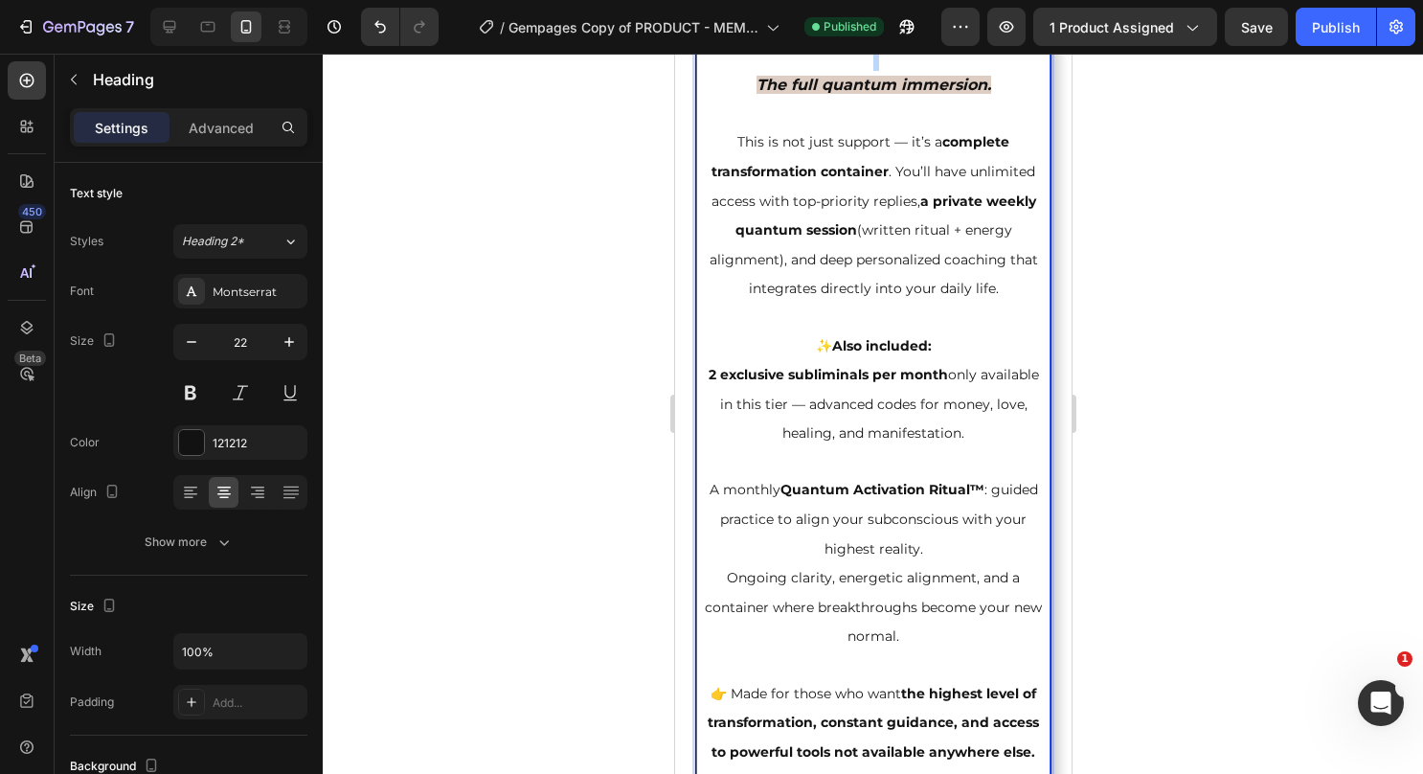
scroll to position [7038, 0]
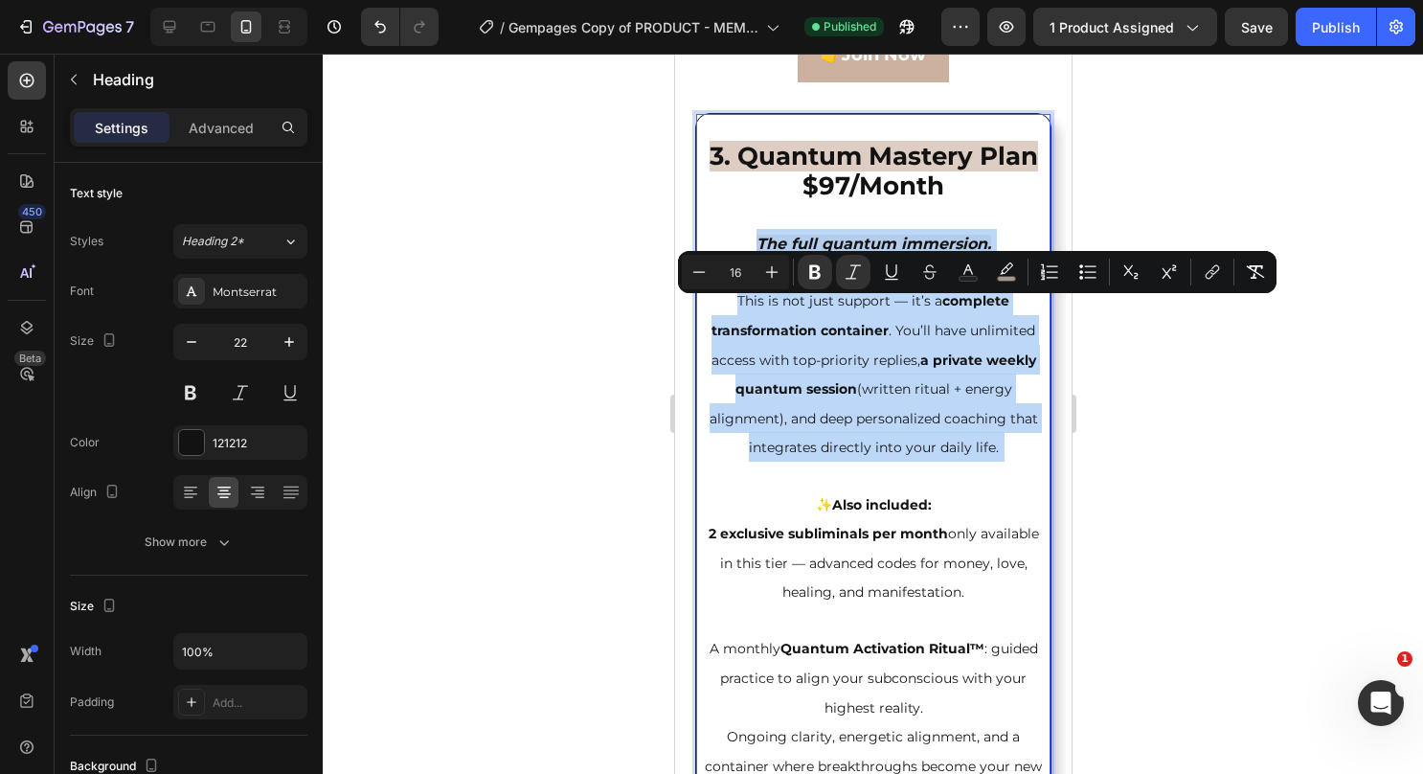
drag, startPoint x: 738, startPoint y: 387, endPoint x: 1010, endPoint y: 546, distance: 315.0
click at [1010, 546] on p "3. Quantum Mastery Plan $97/Month The full quantum immersion. This is not just …" at bounding box center [872, 563] width 341 height 895
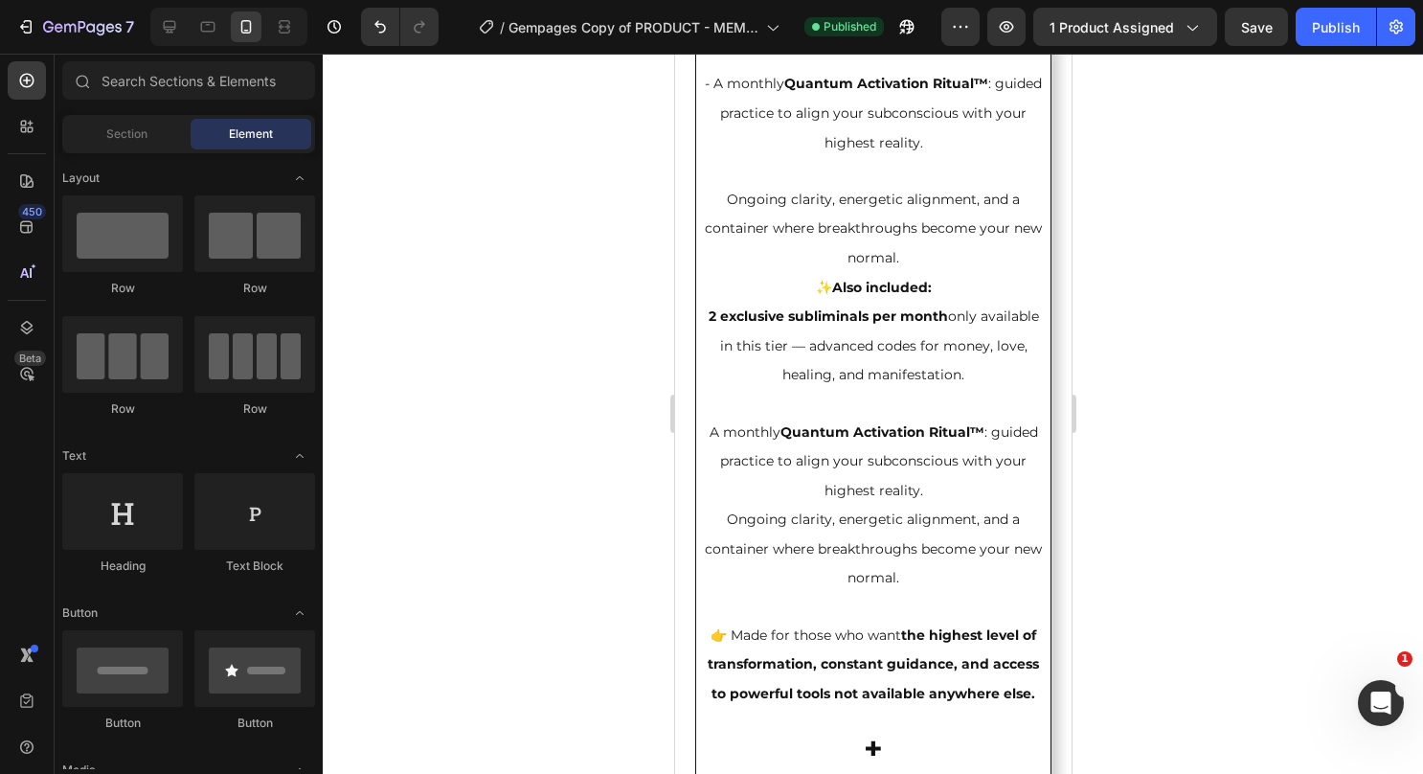
scroll to position [8068, 0]
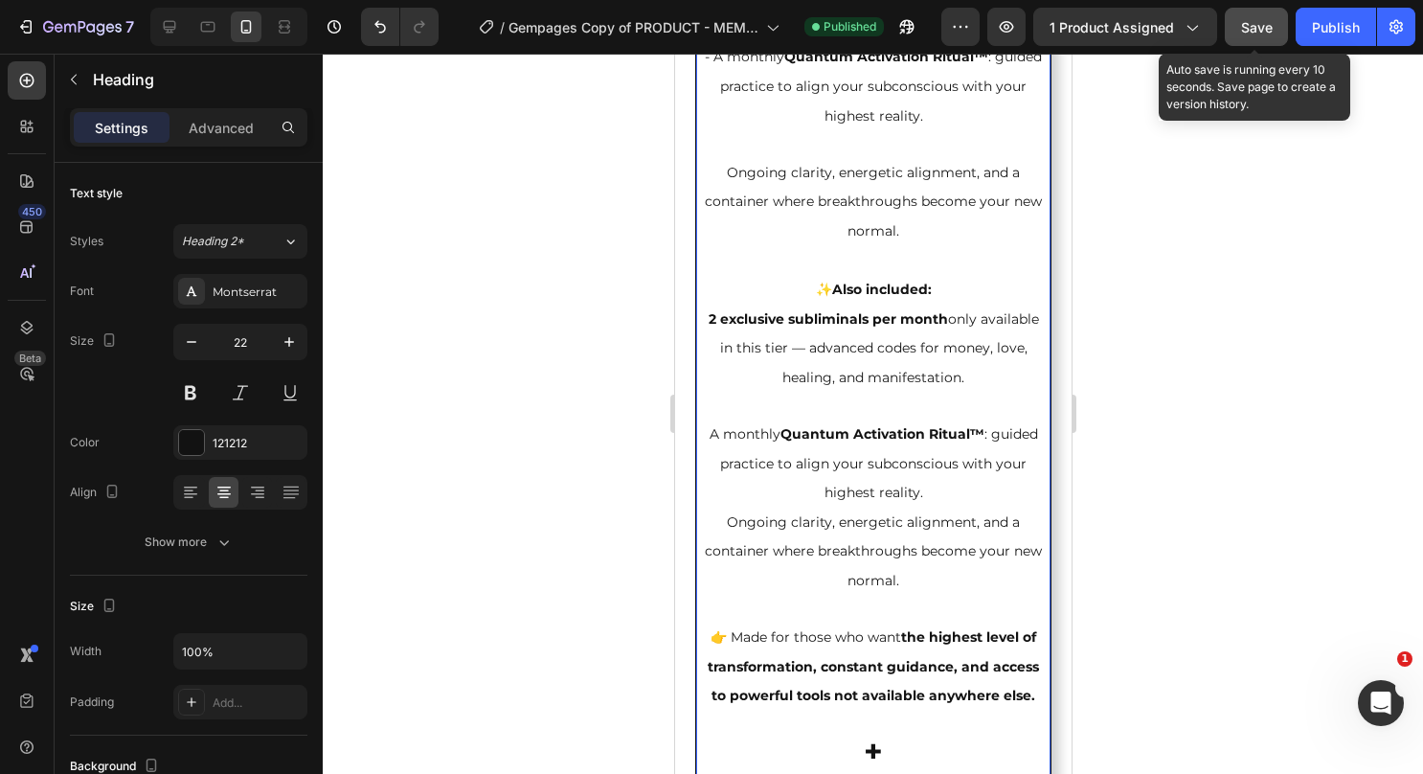
click at [1262, 25] on span "Save" at bounding box center [1257, 27] width 32 height 16
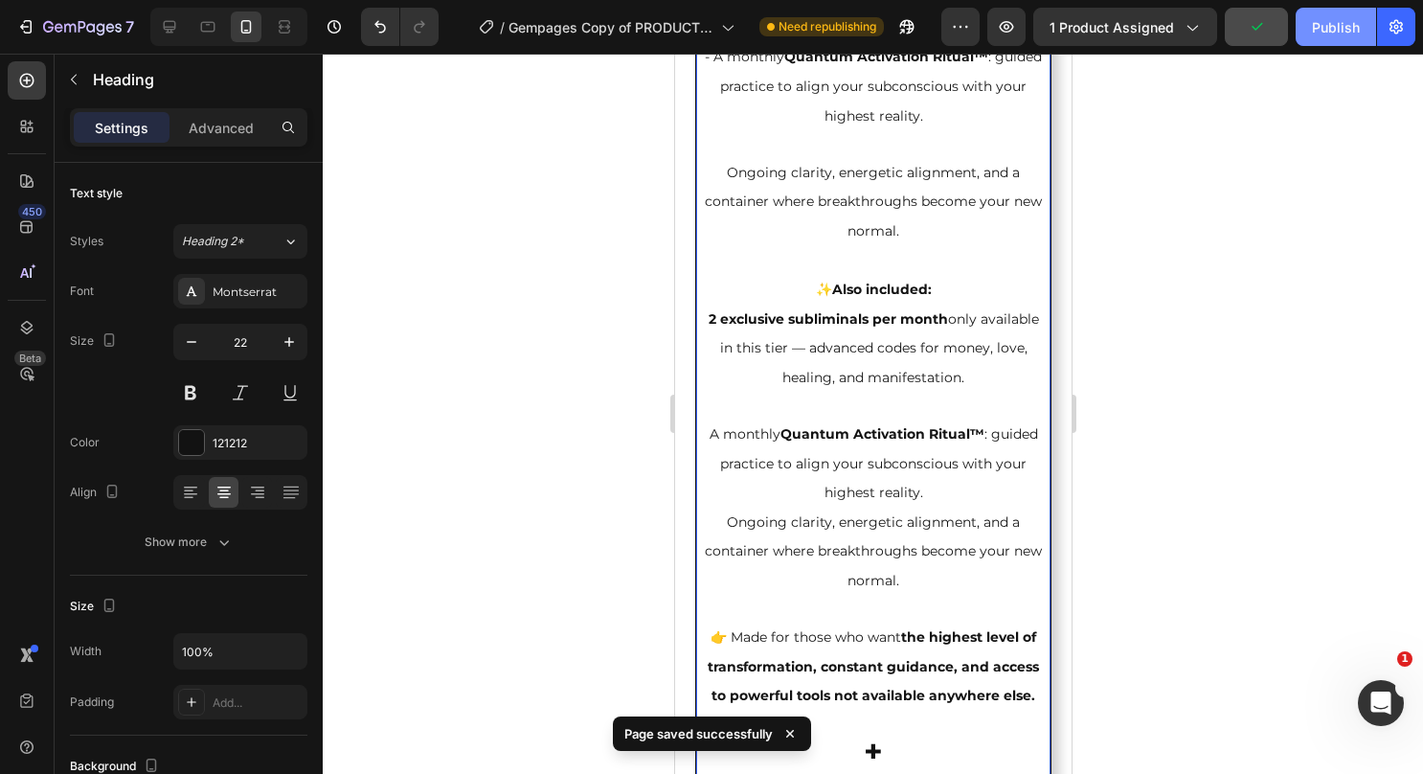
click at [1316, 28] on div "Publish" at bounding box center [1336, 27] width 48 height 20
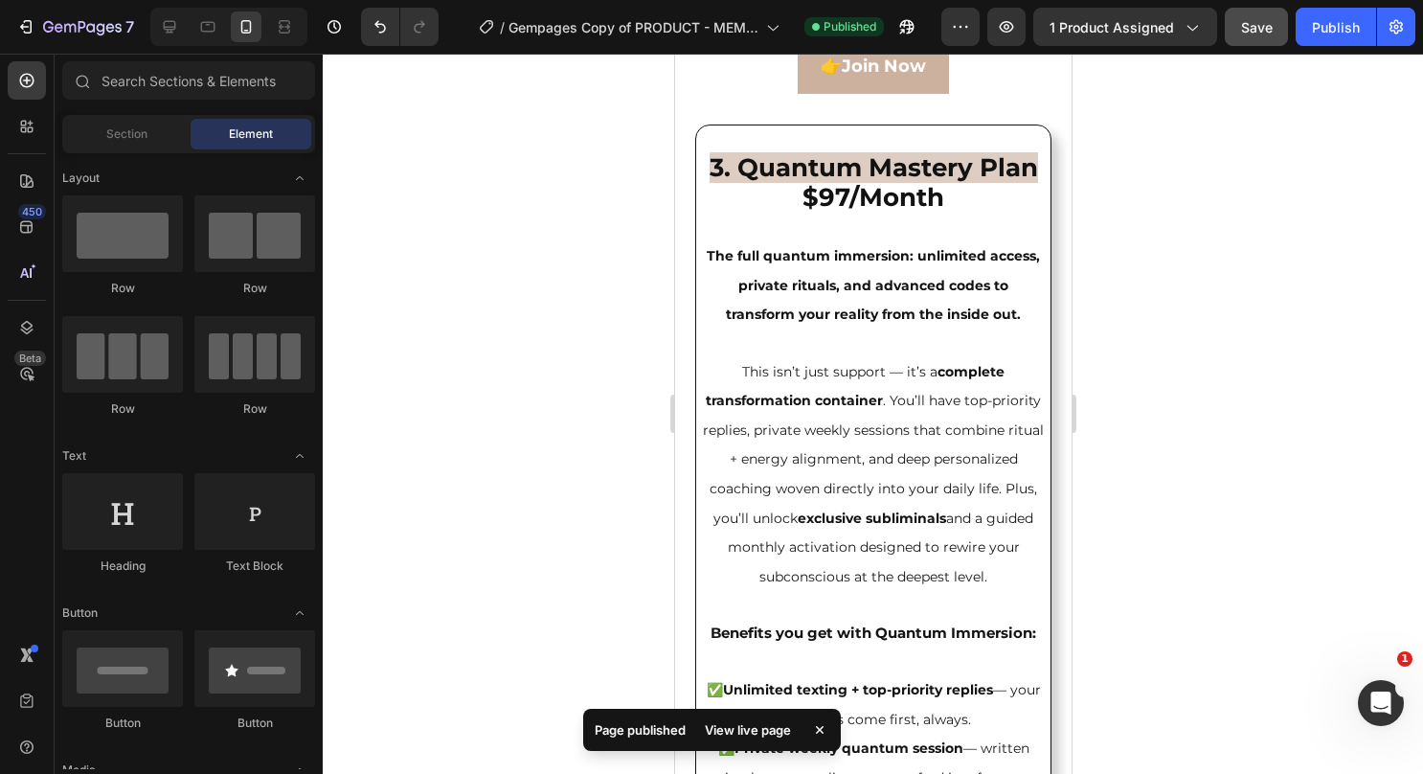
scroll to position [6933, 0]
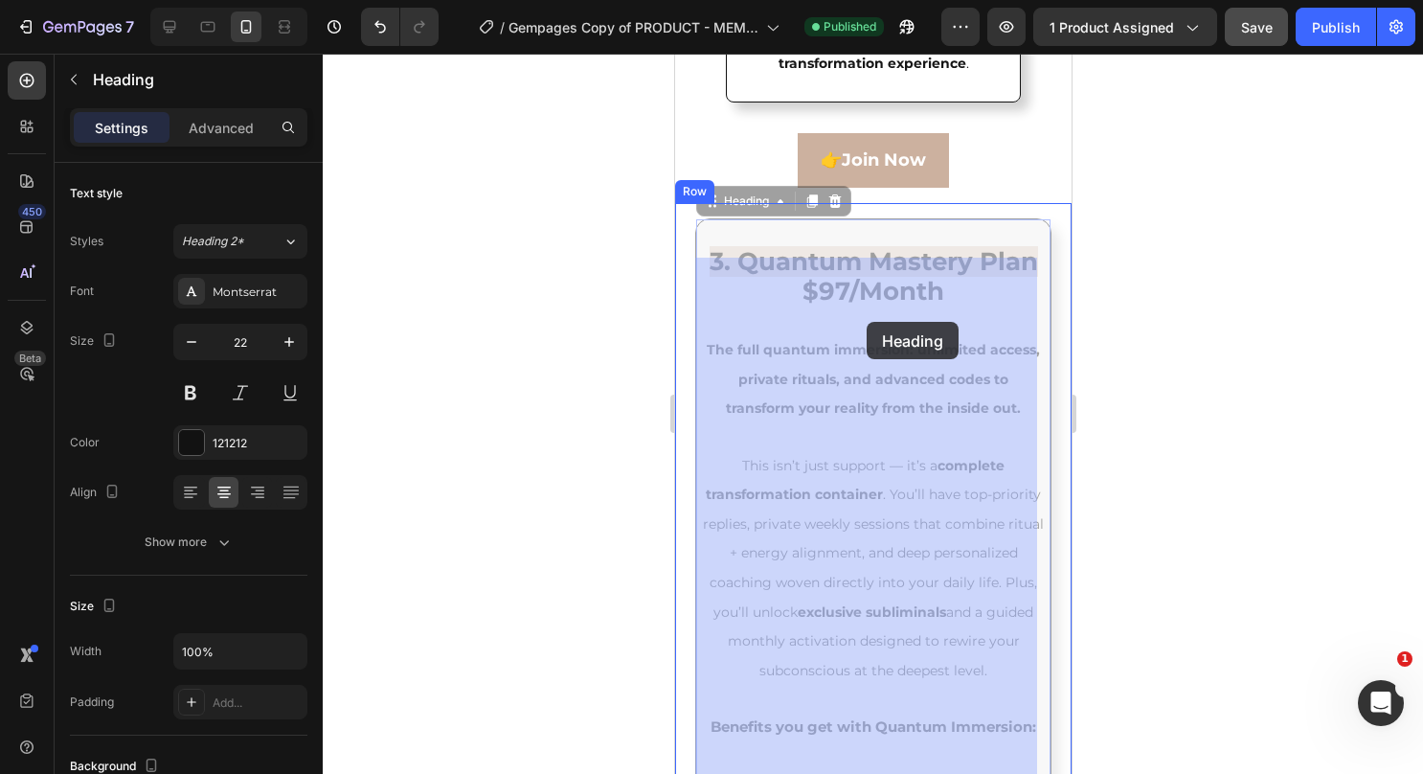
drag, startPoint x: 907, startPoint y: 324, endPoint x: 868, endPoint y: 323, distance: 39.3
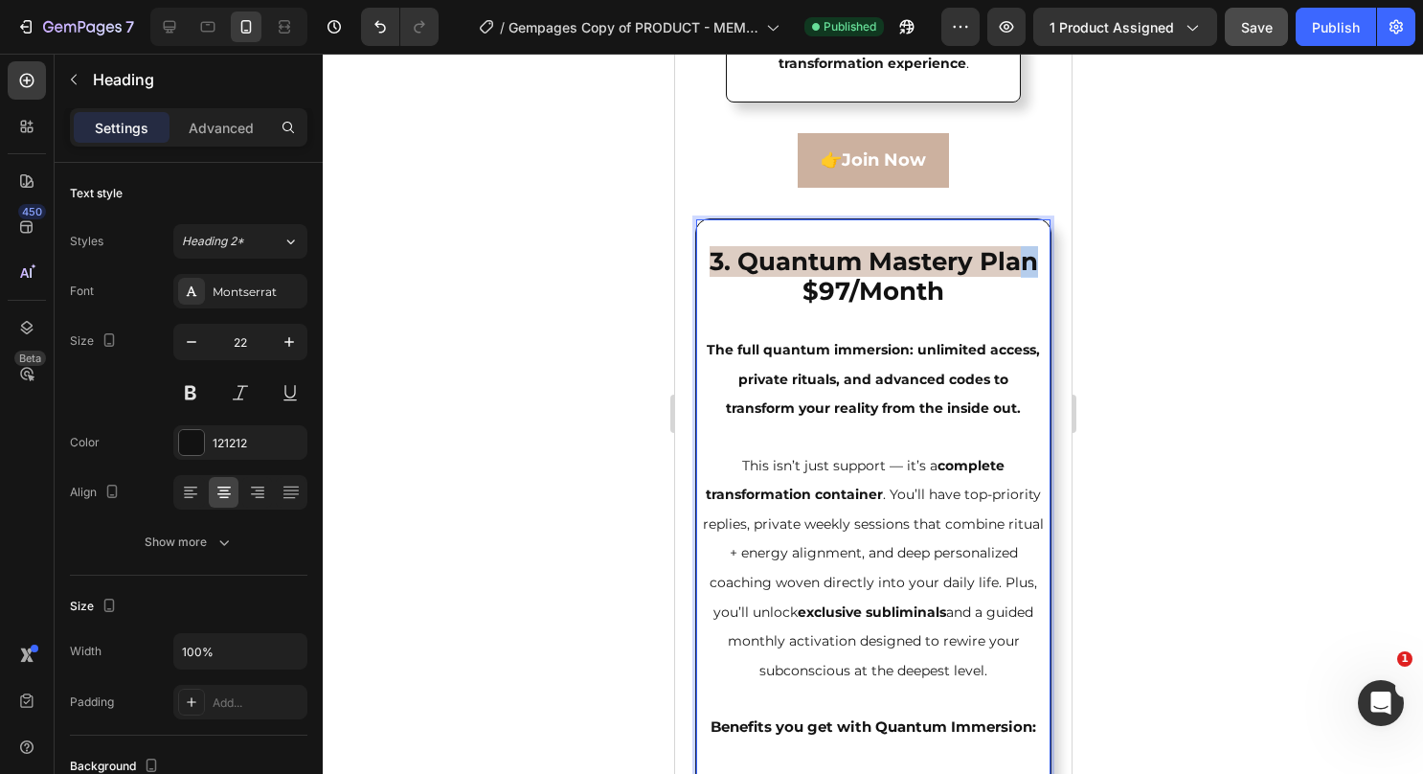
drag, startPoint x: 899, startPoint y: 333, endPoint x: 875, endPoint y: 330, distance: 24.1
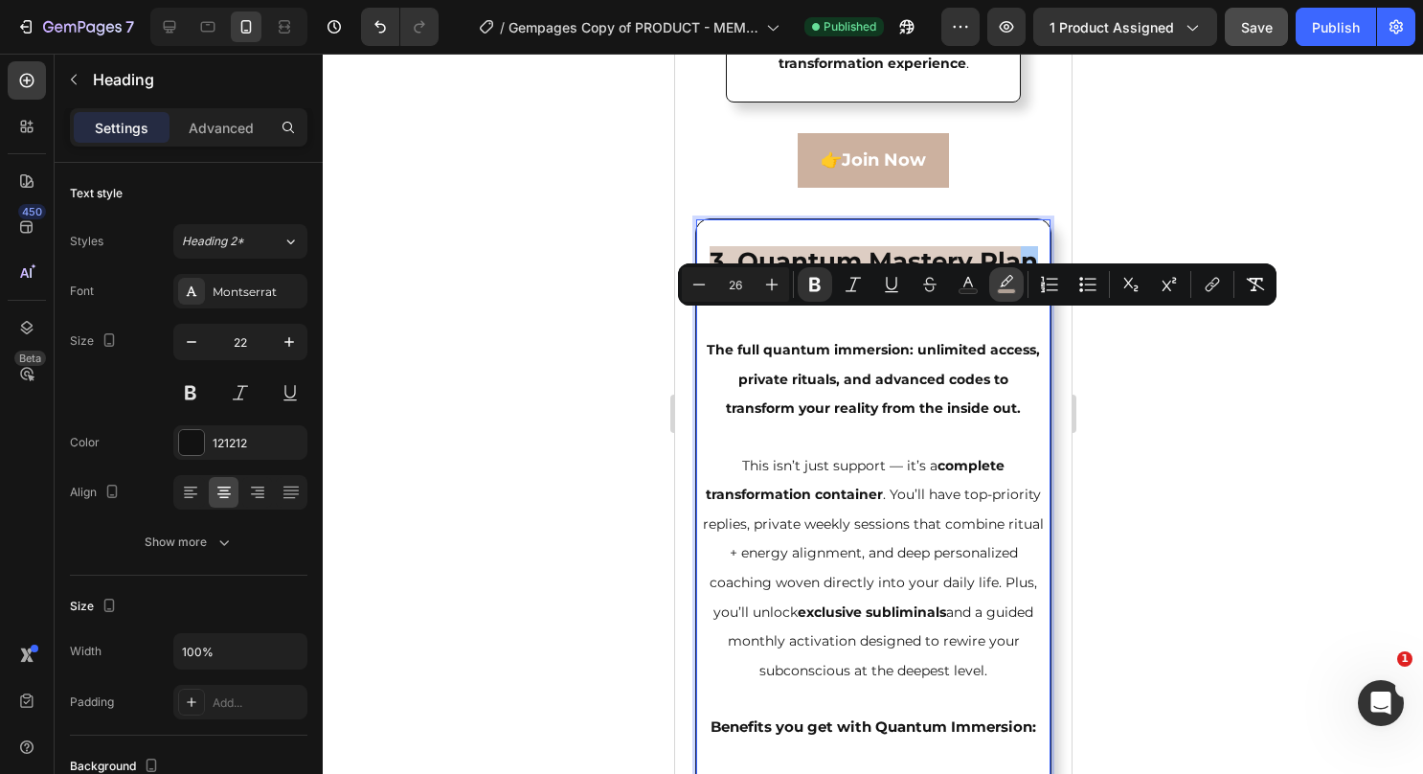
click at [997, 295] on button "color" at bounding box center [1006, 284] width 34 height 34
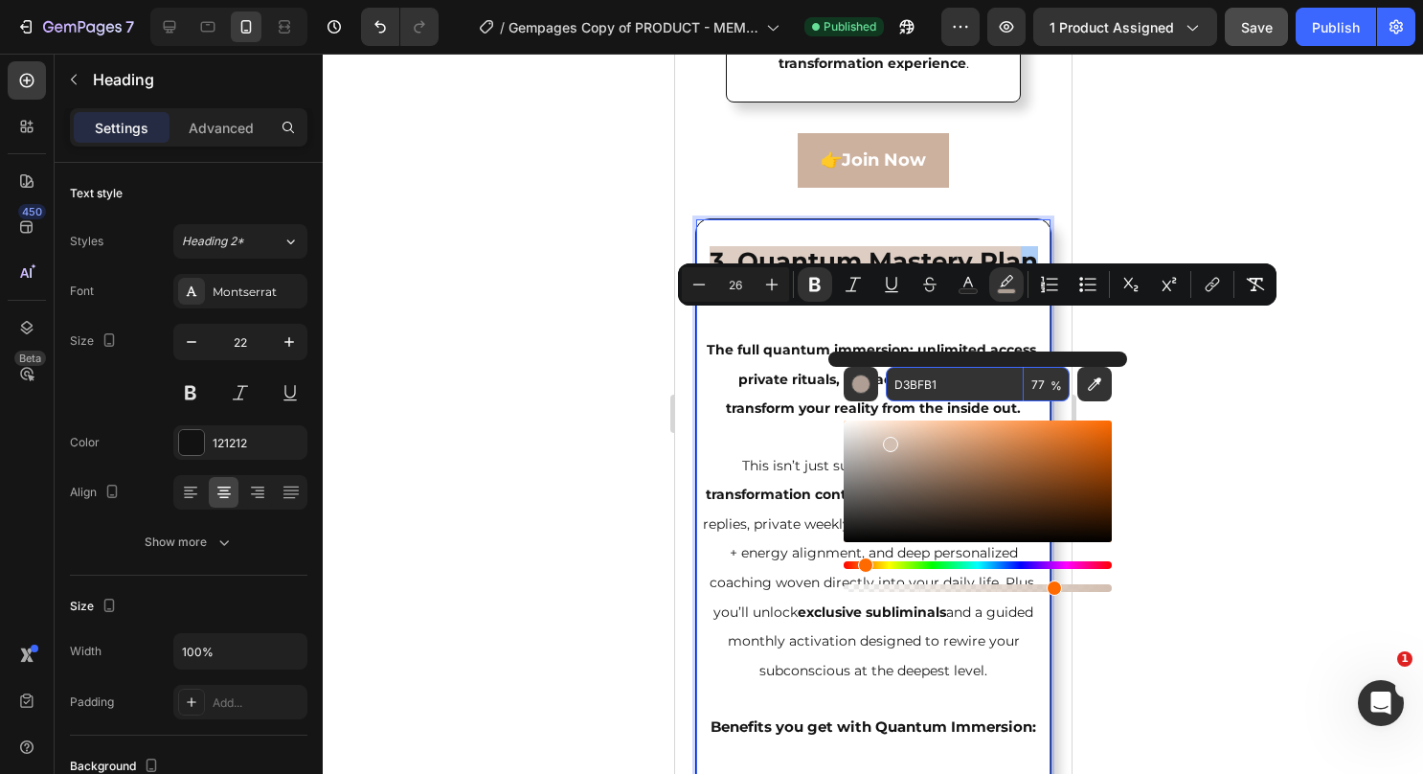
click at [920, 379] on input "D3BFB1" at bounding box center [955, 384] width 138 height 34
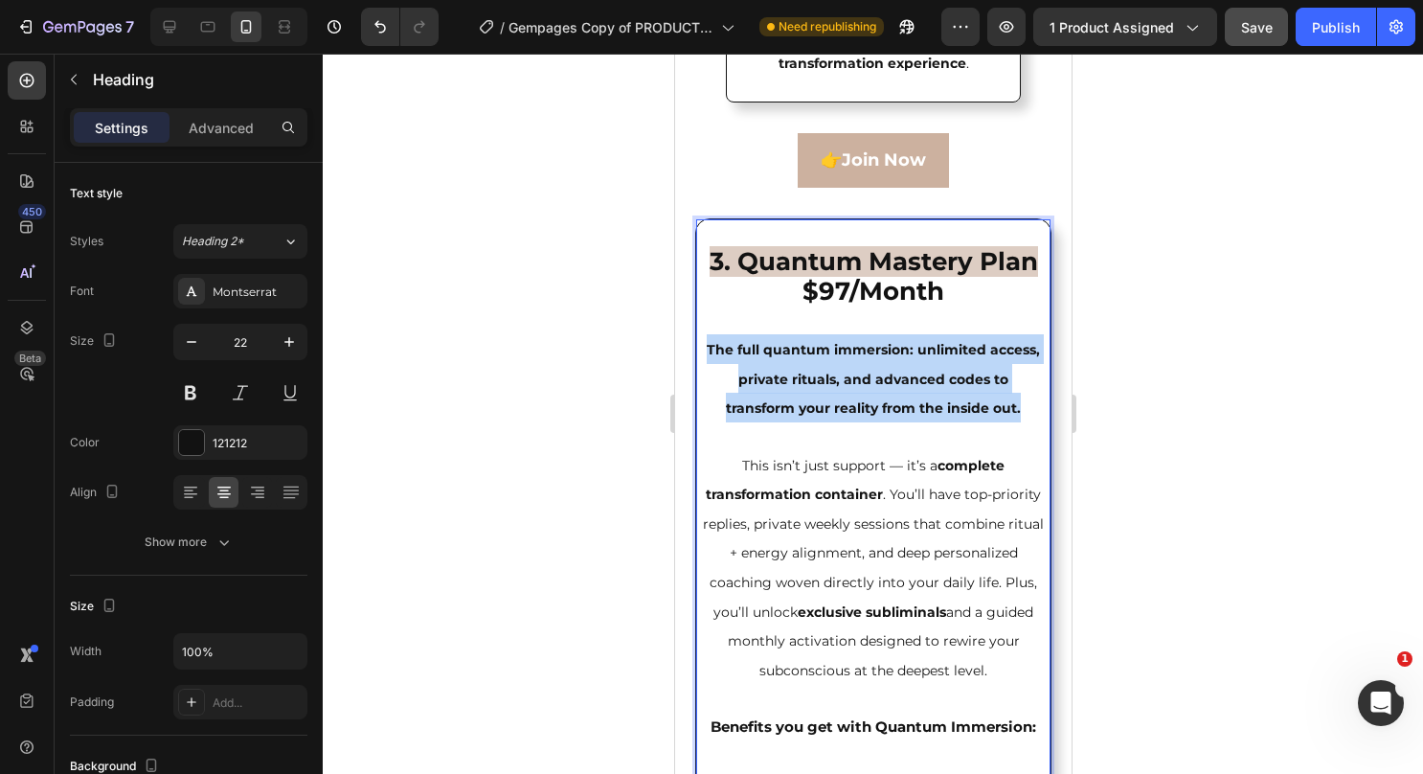
drag, startPoint x: 731, startPoint y: 414, endPoint x: 1015, endPoint y: 485, distance: 293.1
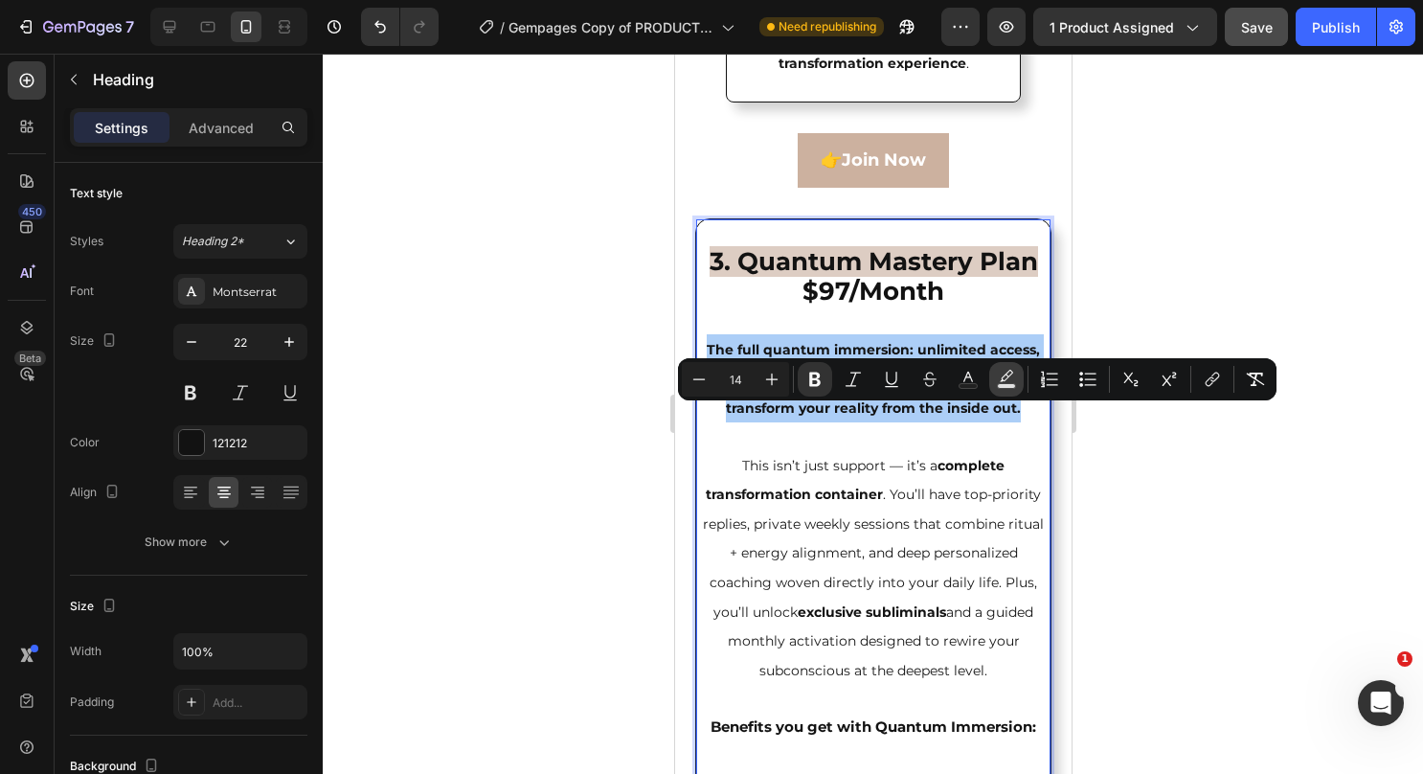
click at [1000, 376] on icon "Editor contextual toolbar" at bounding box center [1006, 379] width 19 height 19
type input "000000"
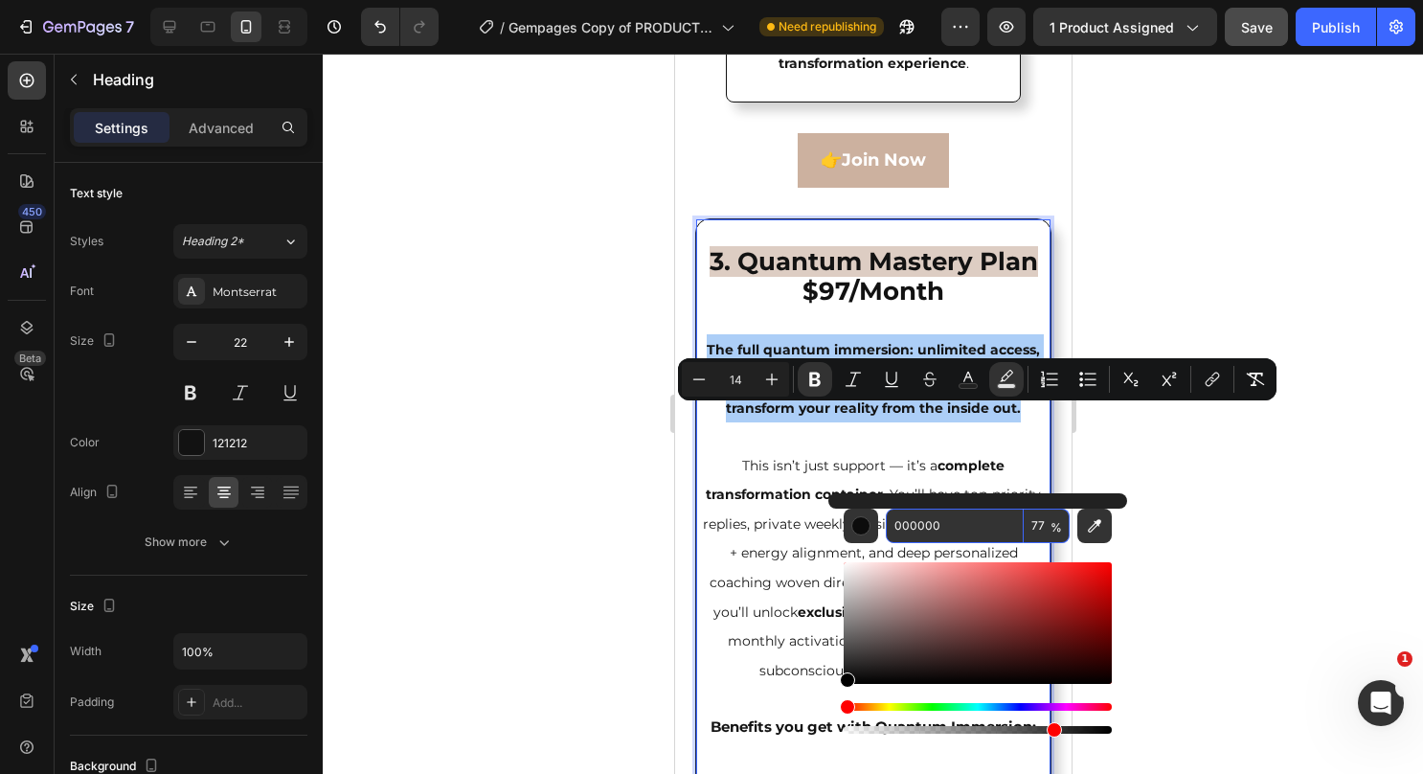
click at [932, 515] on input "000000" at bounding box center [955, 526] width 138 height 34
paste input "D3BFB1"
type input "D3BFB1"
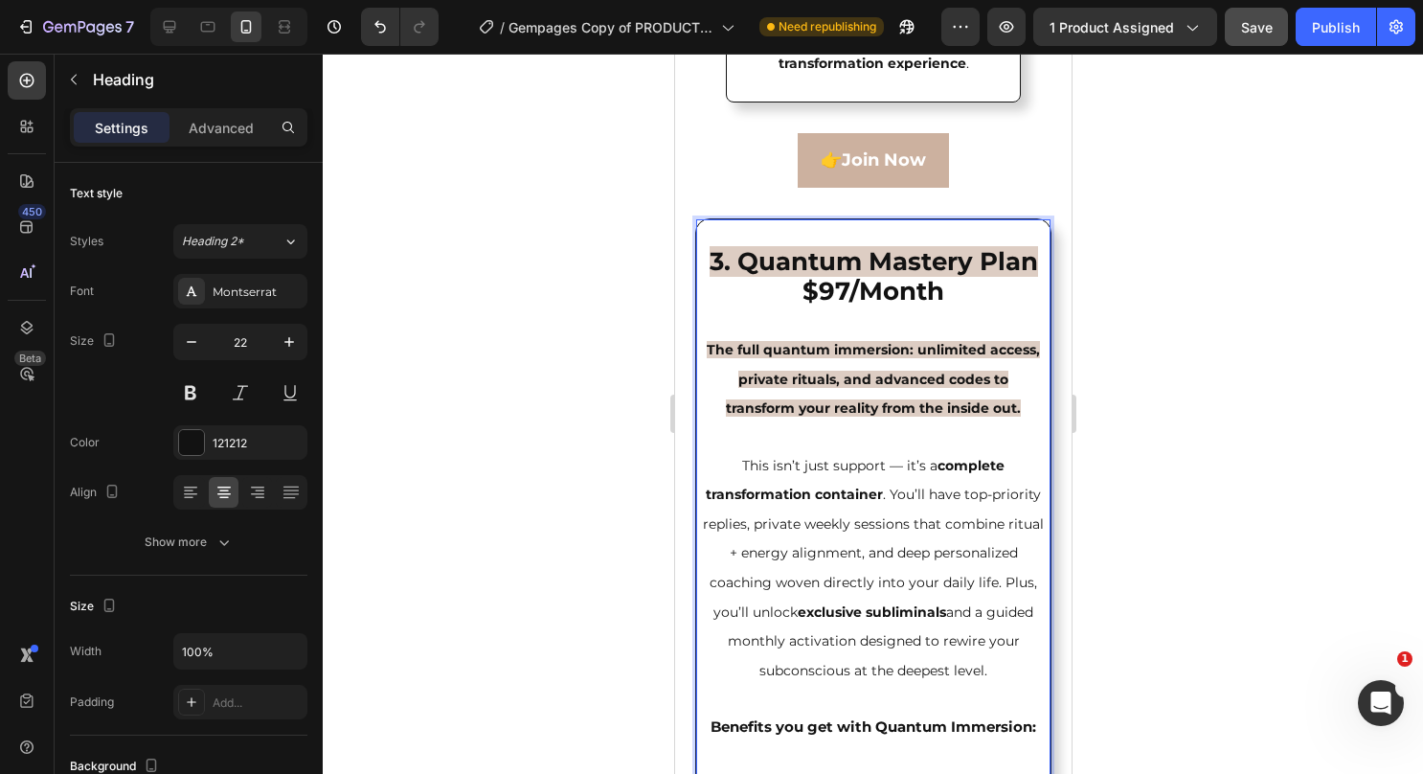
click at [826, 504] on strong "complete transformation container" at bounding box center [854, 480] width 299 height 47
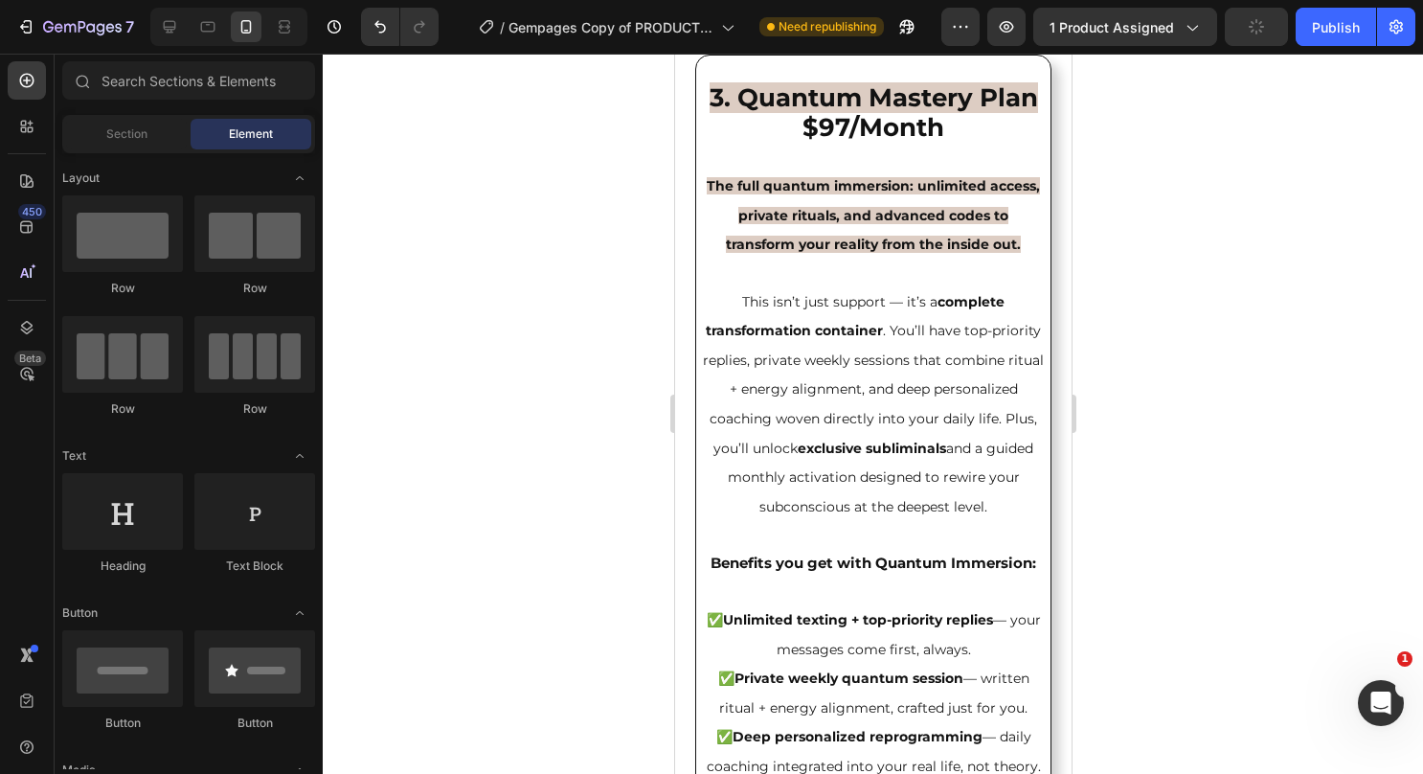
scroll to position [7029, 0]
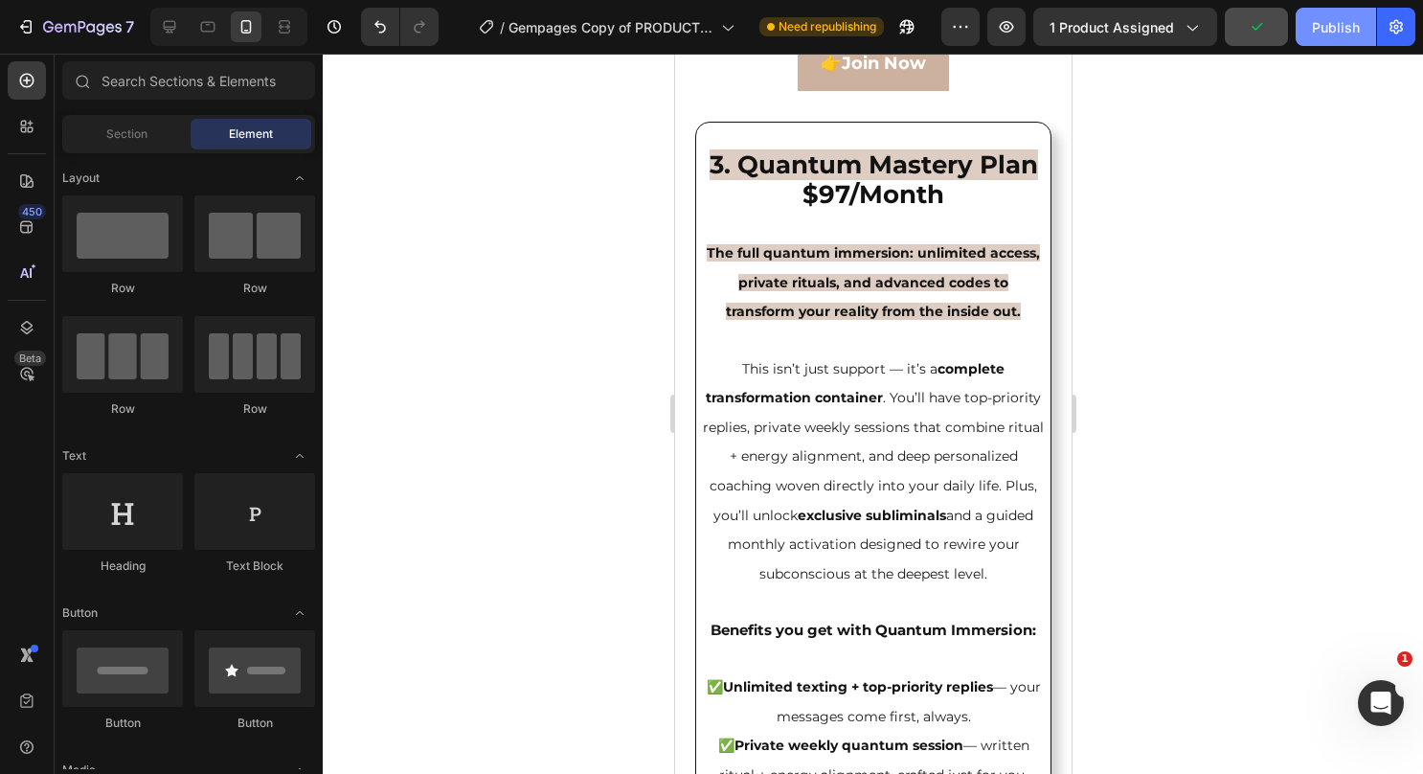
click at [1310, 38] on button "Publish" at bounding box center [1336, 27] width 80 height 38
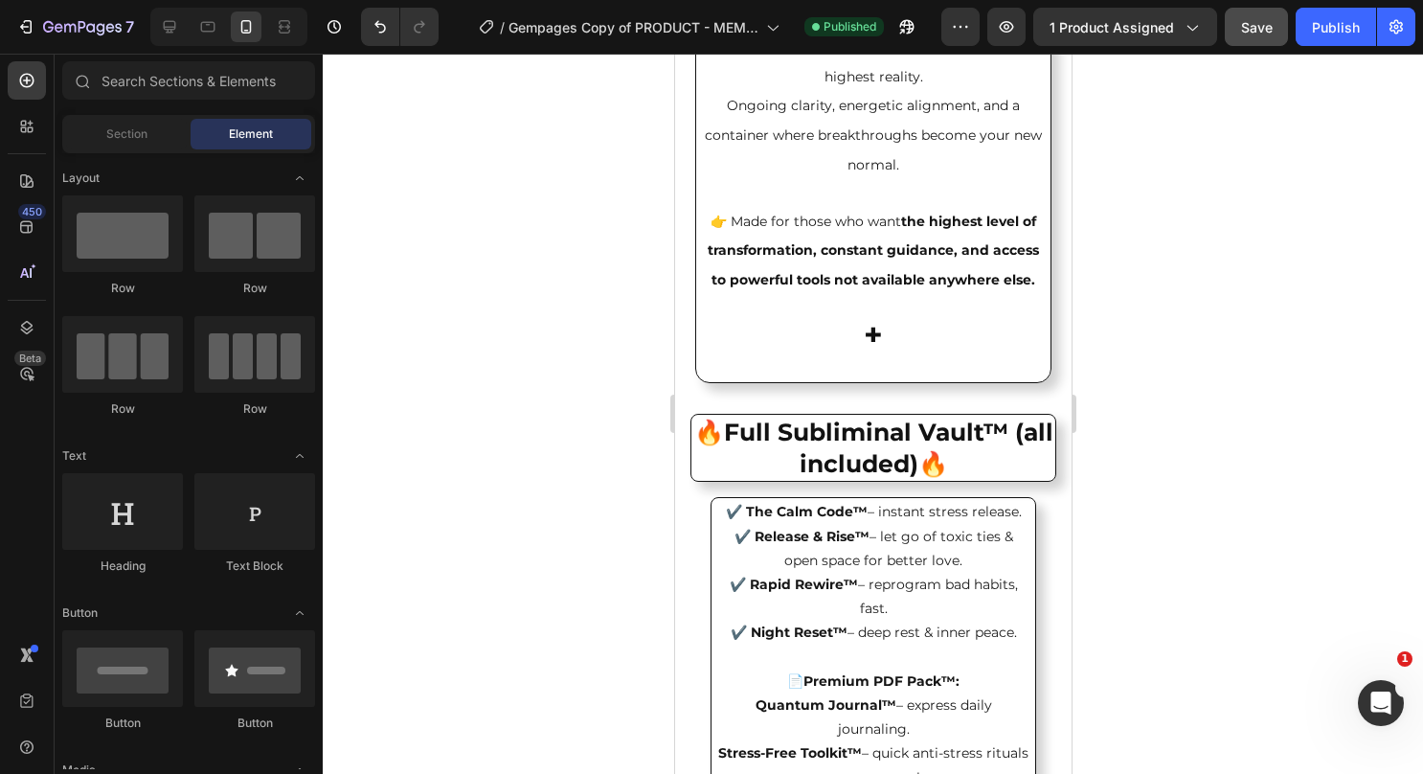
scroll to position [8576, 0]
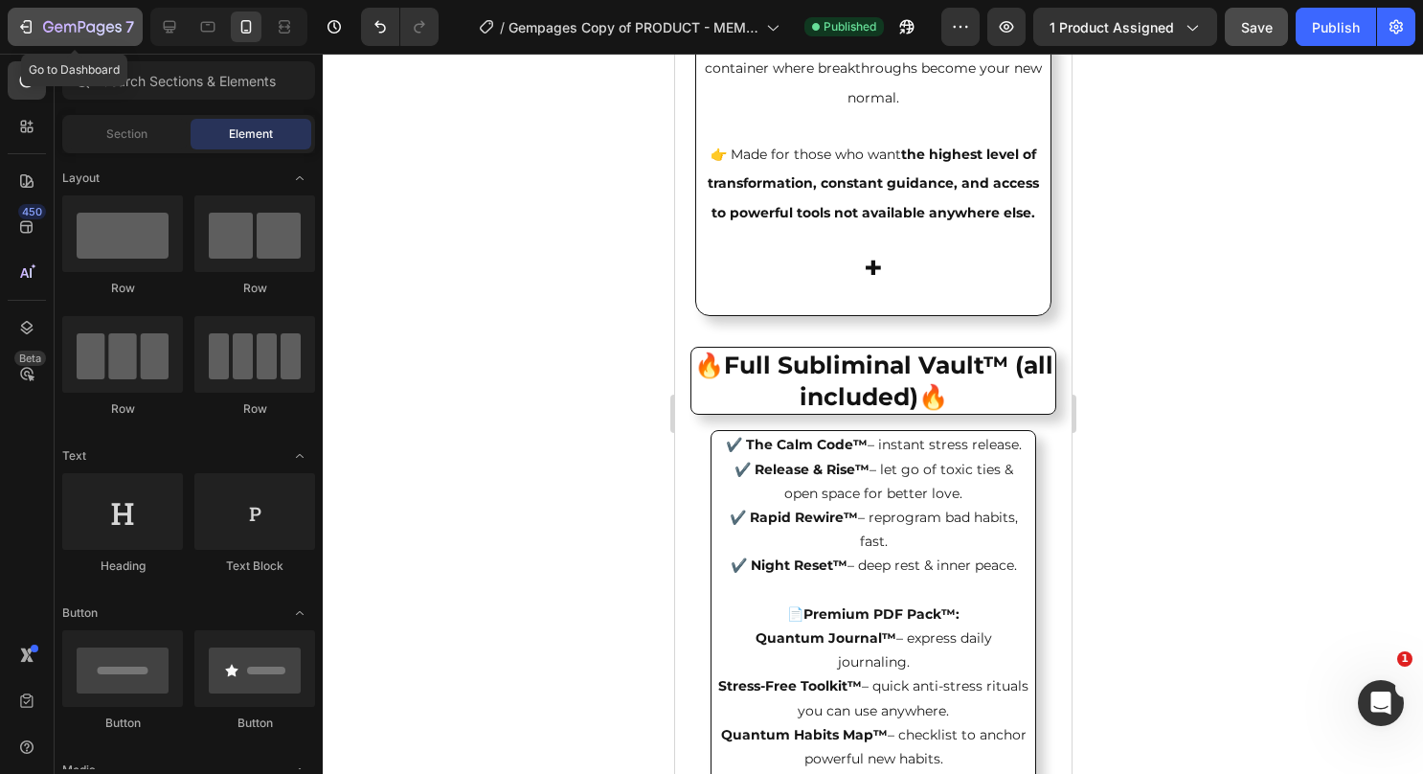
click at [22, 21] on icon "button" at bounding box center [25, 26] width 19 height 19
